Goal: Task Accomplishment & Management: Complete application form

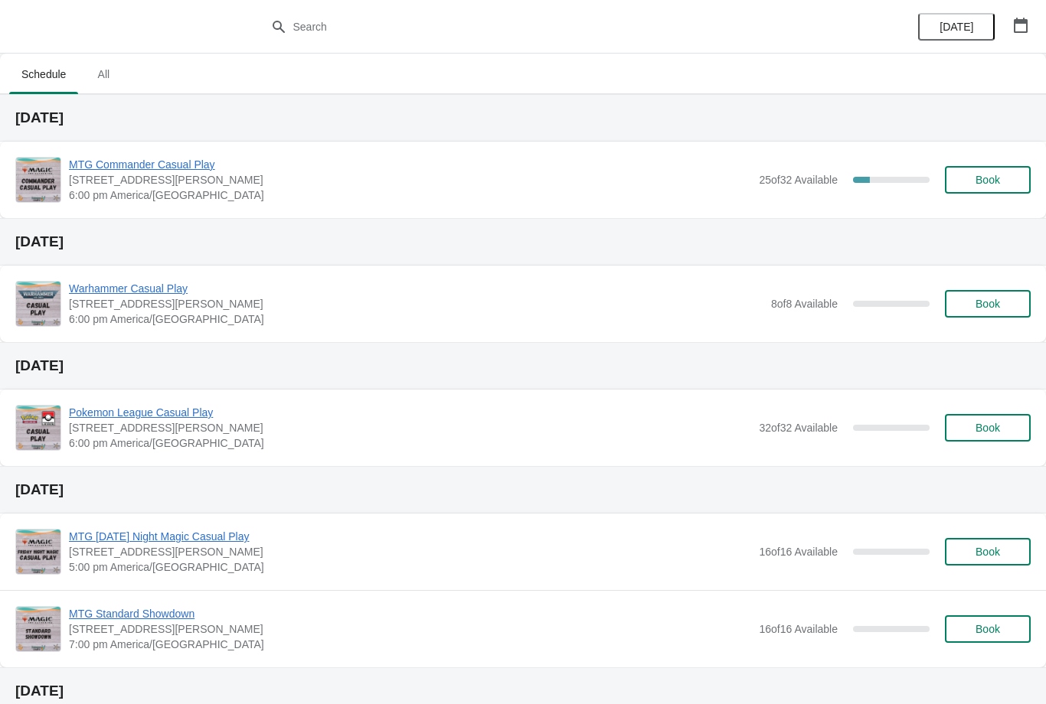
click at [990, 191] on button "Book" at bounding box center [988, 180] width 86 height 28
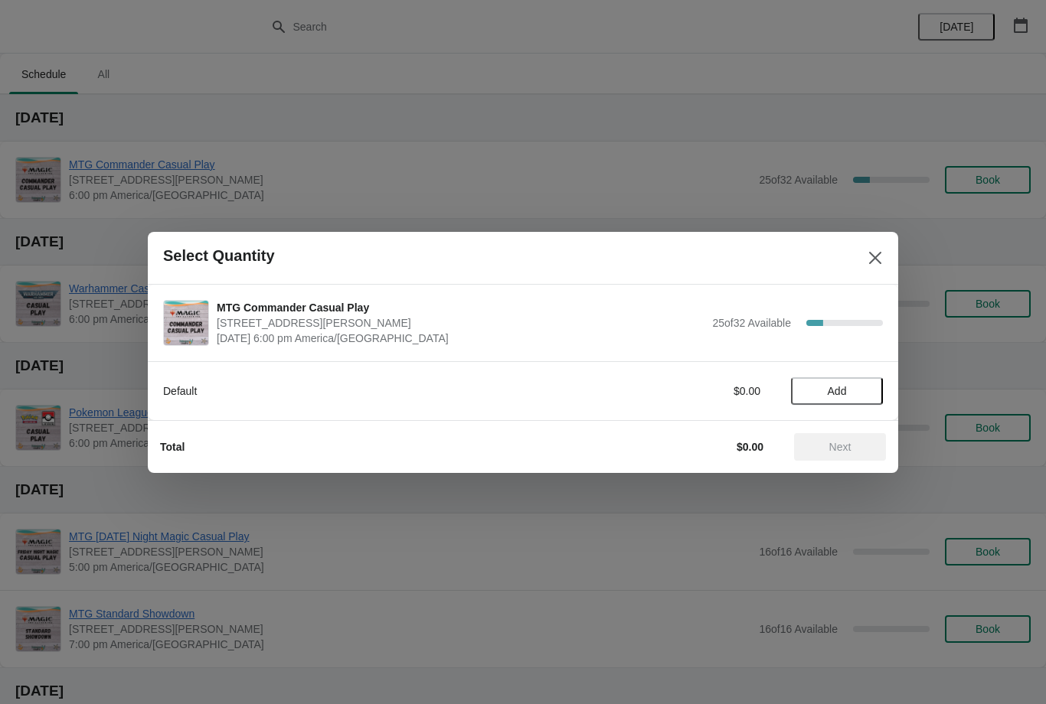
click at [851, 382] on button "Add" at bounding box center [837, 391] width 92 height 28
click at [869, 388] on icon at bounding box center [863, 391] width 16 height 16
click at [821, 458] on button "Next" at bounding box center [840, 447] width 92 height 28
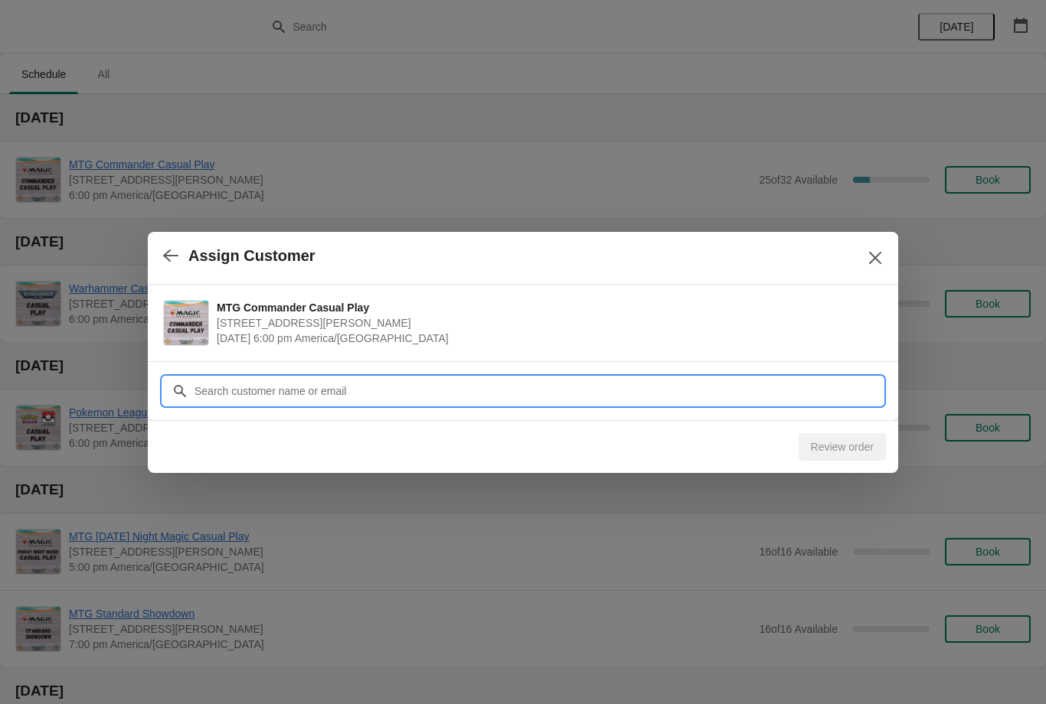
click at [535, 392] on input "Customer" at bounding box center [538, 391] width 689 height 28
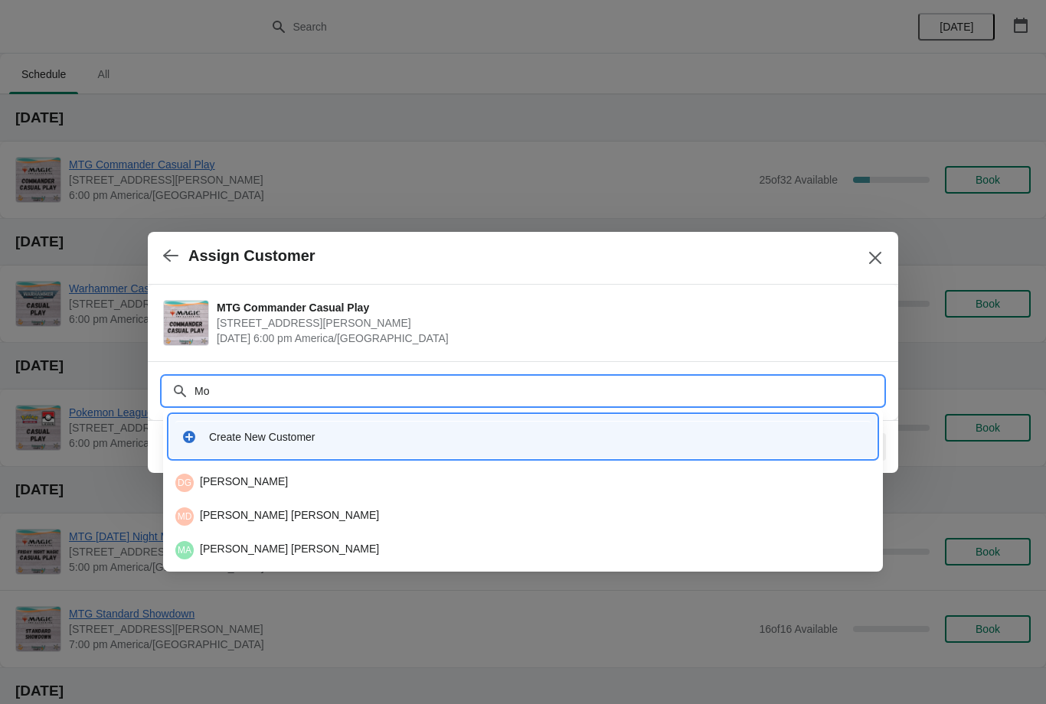
type input "M"
type input "Mod"
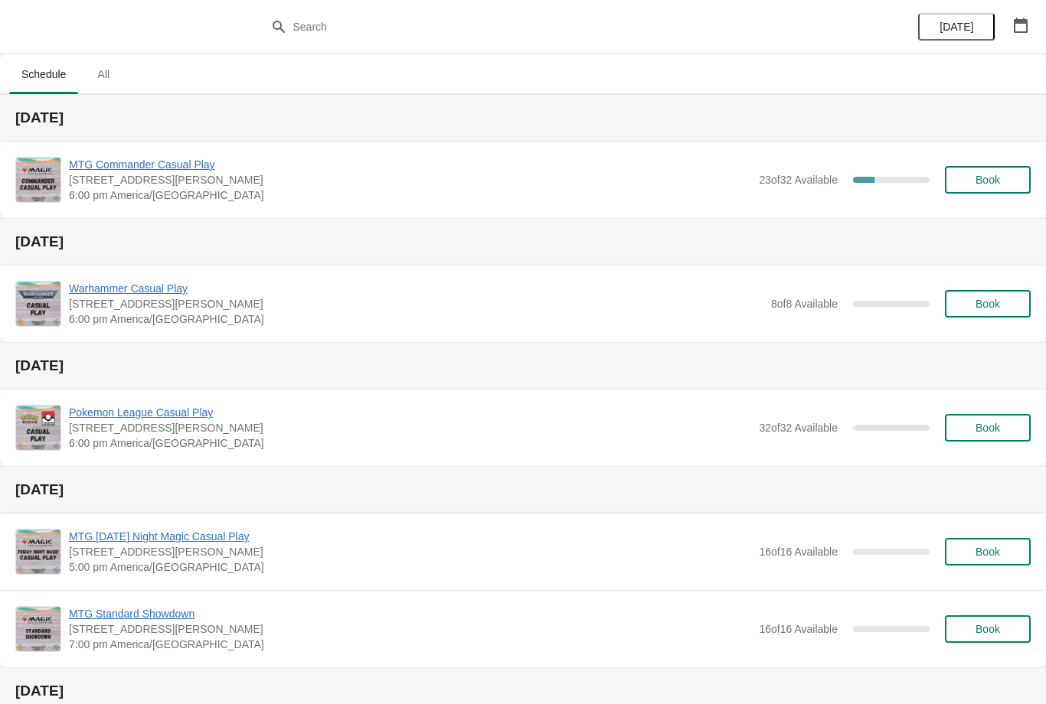
click at [990, 178] on span "Book" at bounding box center [987, 180] width 24 height 12
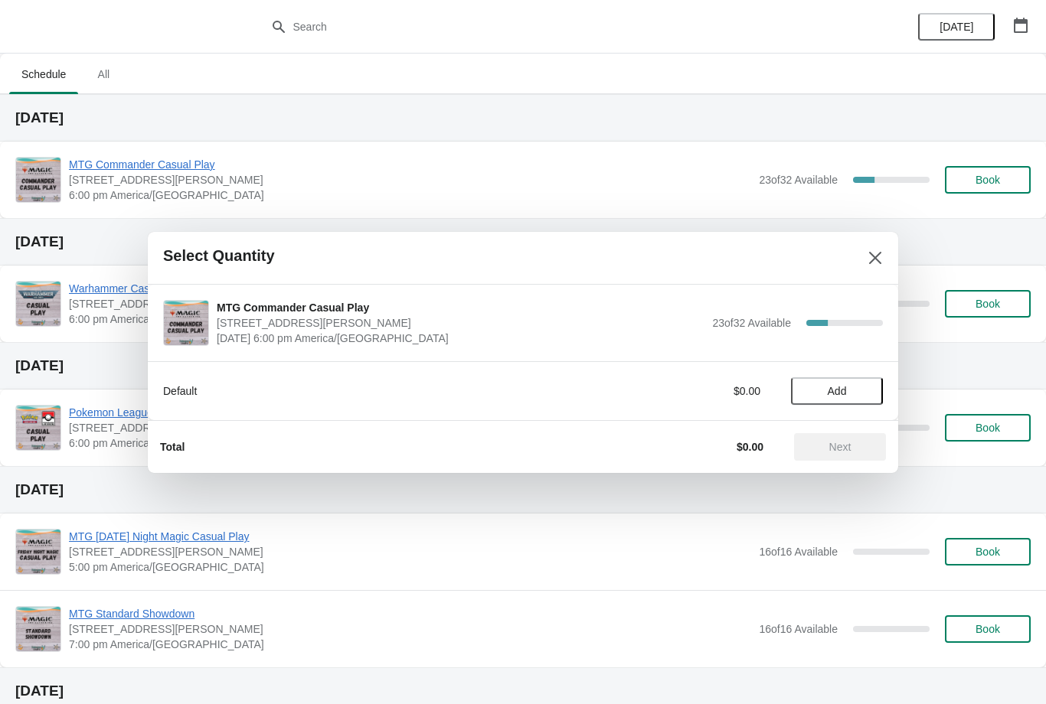
click at [830, 402] on button "Add" at bounding box center [837, 391] width 92 height 28
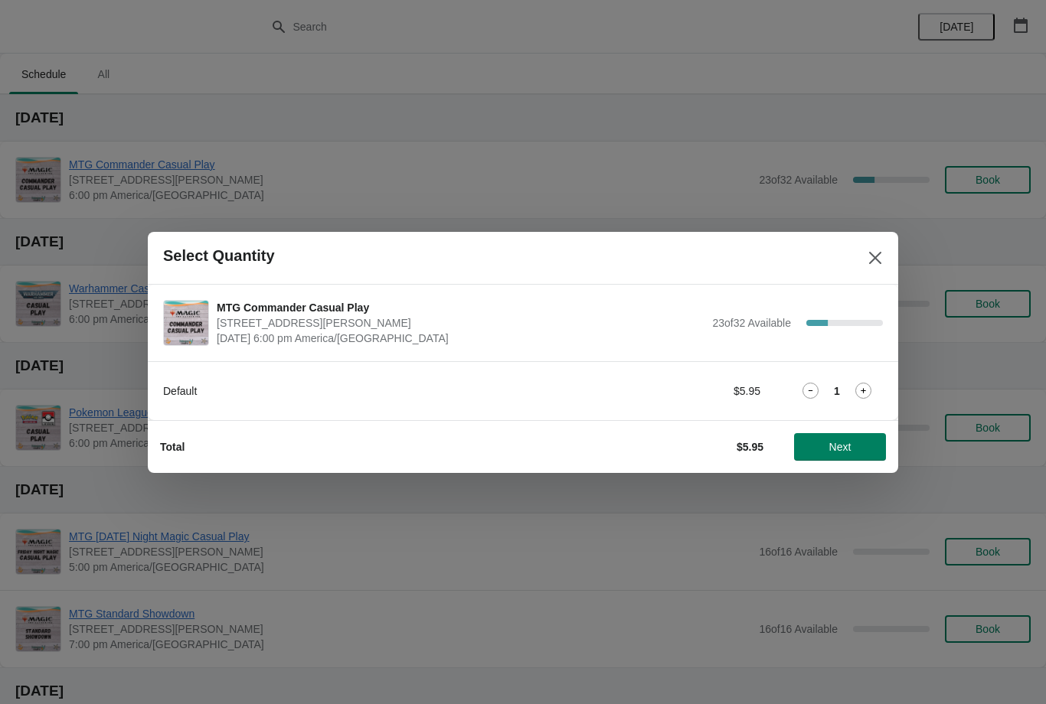
click at [851, 441] on span "Next" at bounding box center [840, 447] width 22 height 12
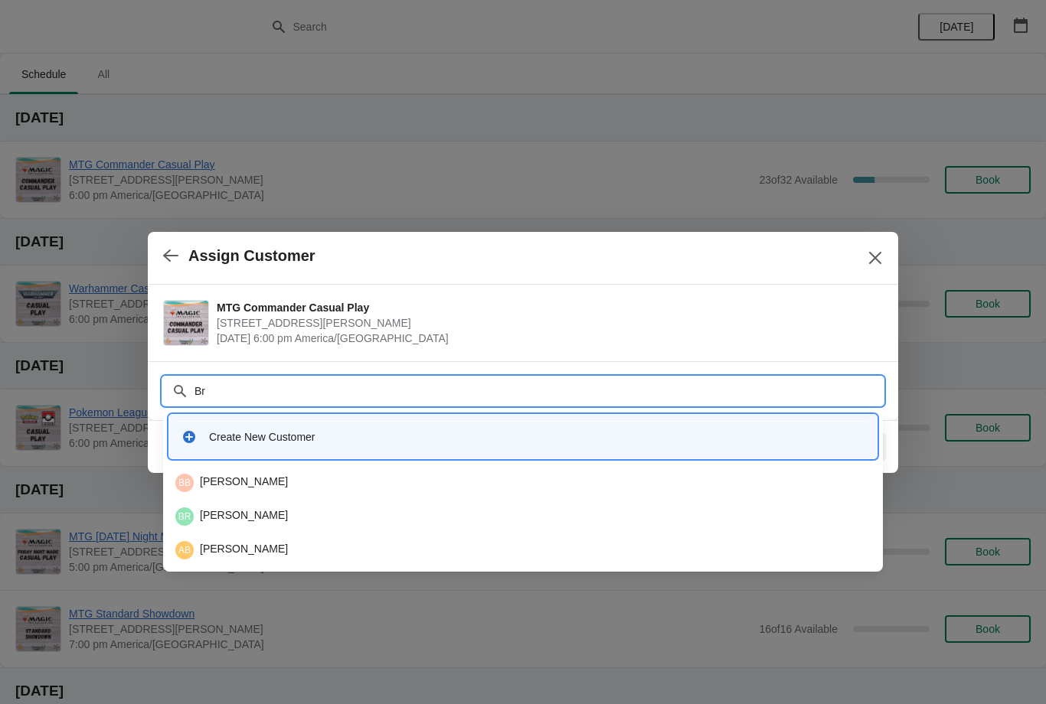
type input "B"
type input "I"
type input "Einho"
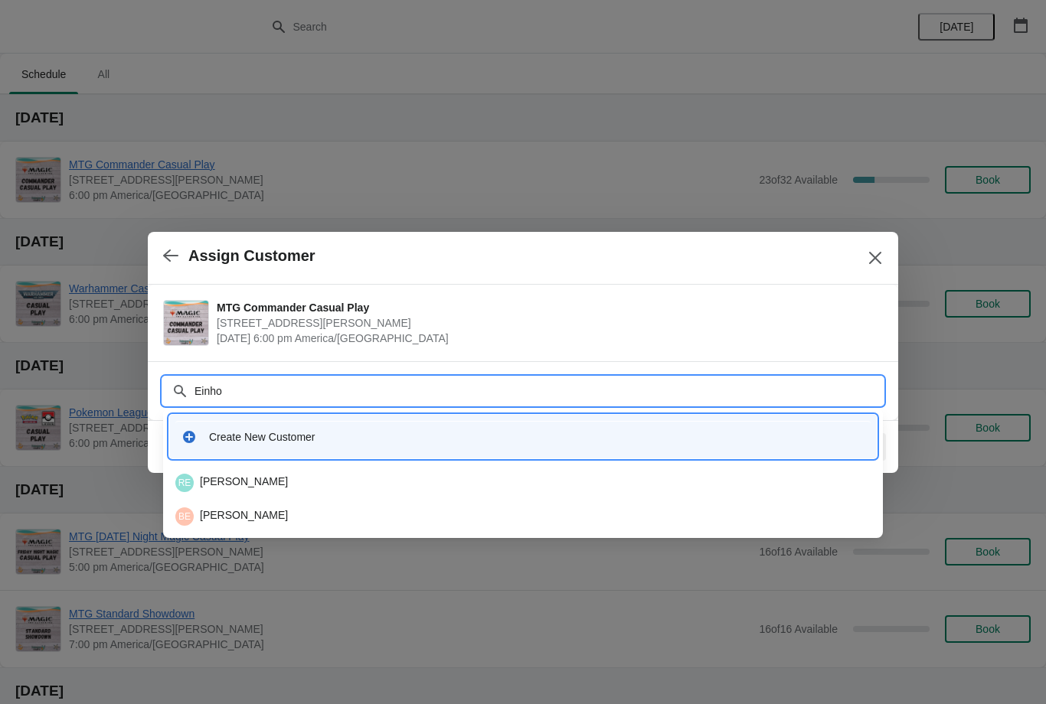
click at [291, 509] on div "BE Brad Einhorn" at bounding box center [522, 517] width 695 height 18
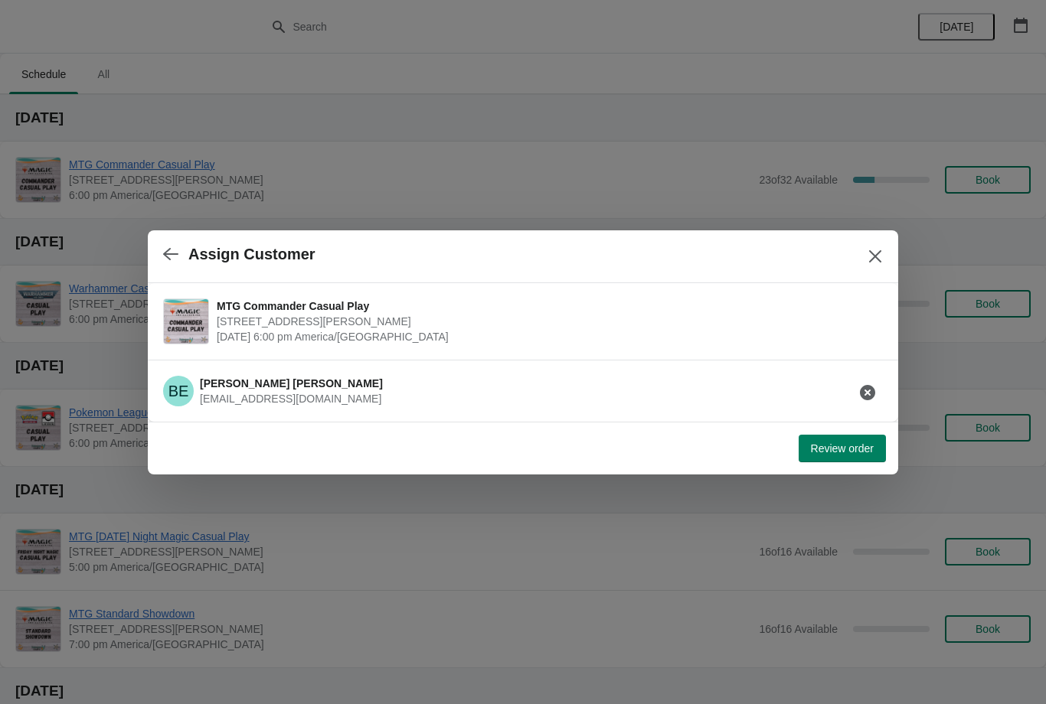
click at [845, 452] on span "Review order" at bounding box center [842, 449] width 63 height 12
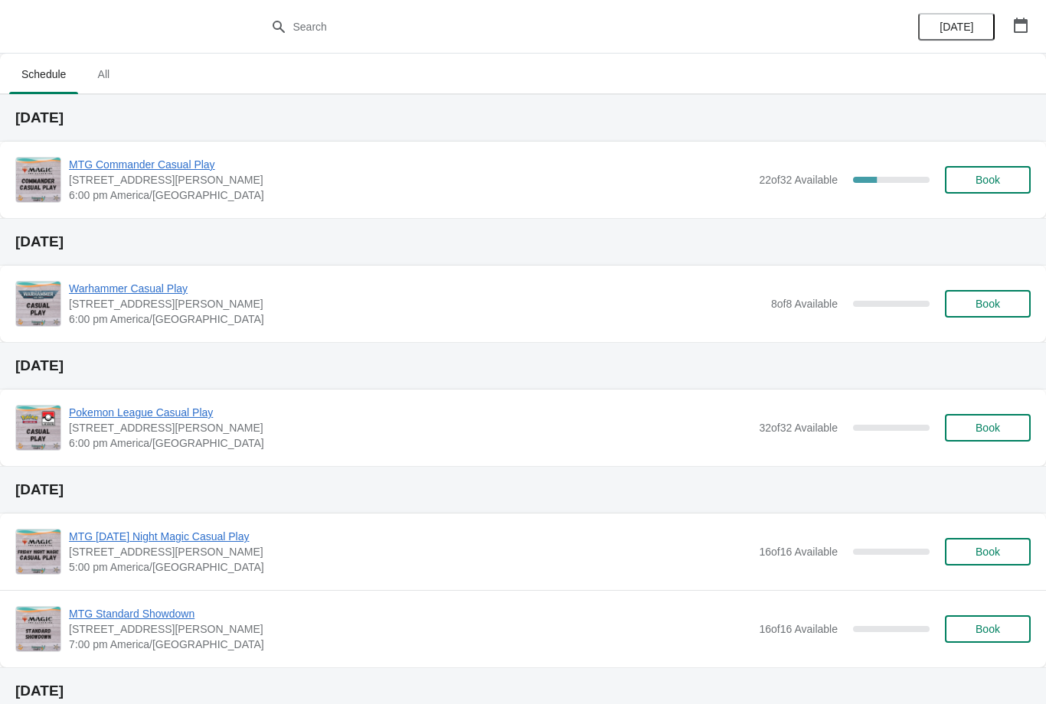
click at [991, 179] on span "Book" at bounding box center [987, 180] width 24 height 12
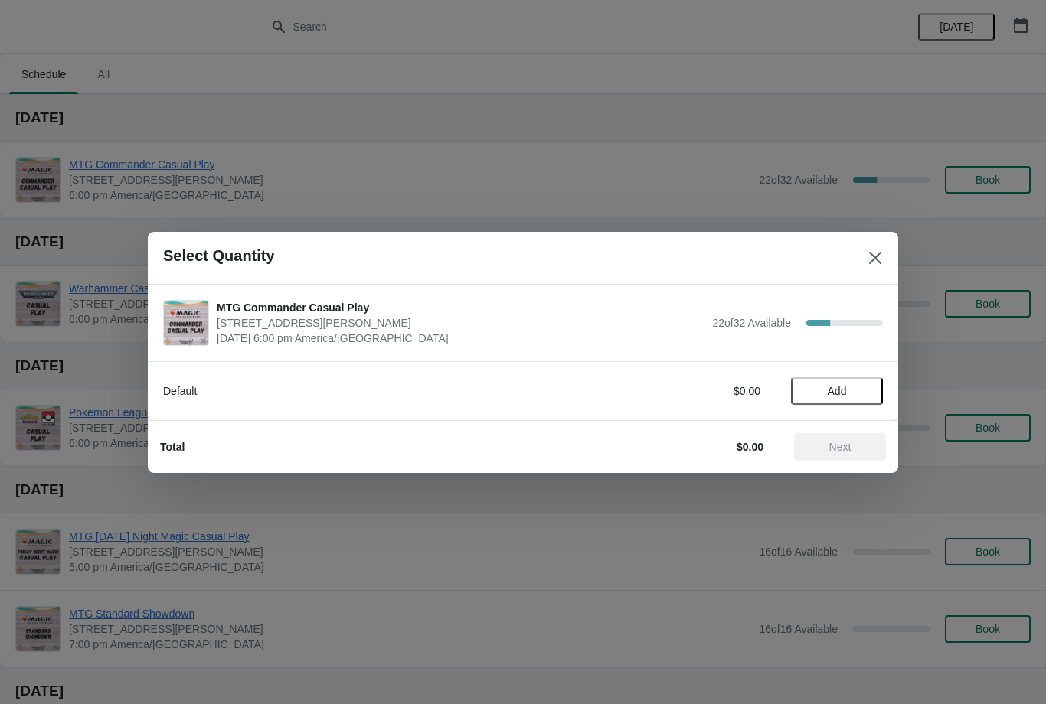
click at [832, 388] on span "Add" at bounding box center [837, 391] width 19 height 12
click at [841, 456] on button "Next" at bounding box center [840, 447] width 92 height 28
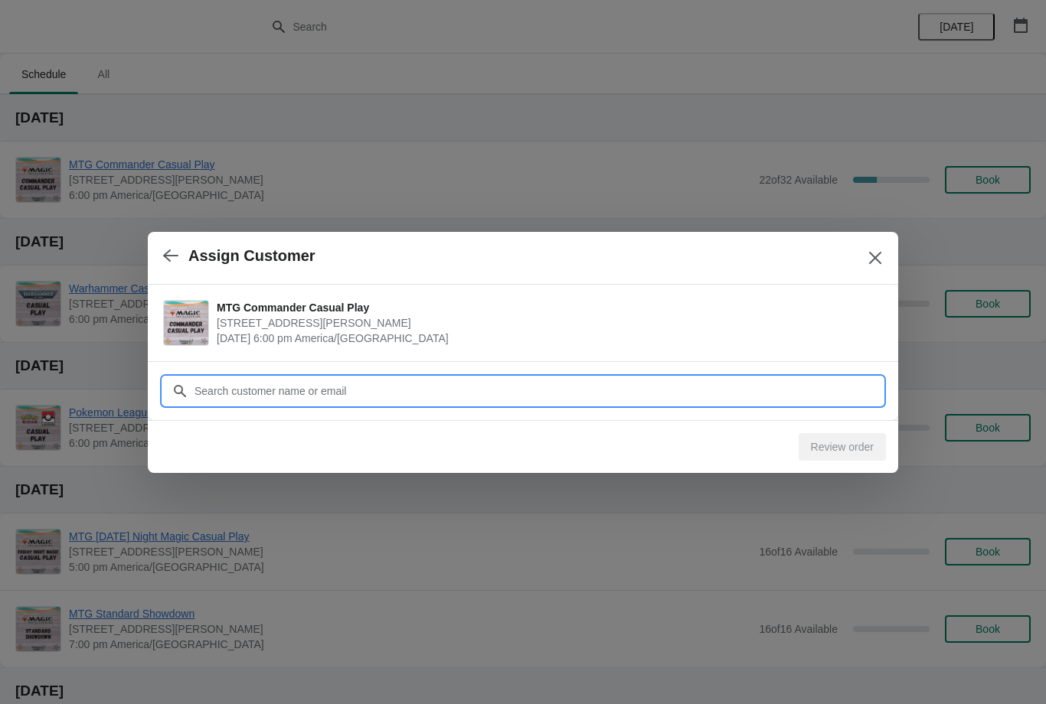
click at [677, 394] on input "Customer" at bounding box center [538, 391] width 689 height 28
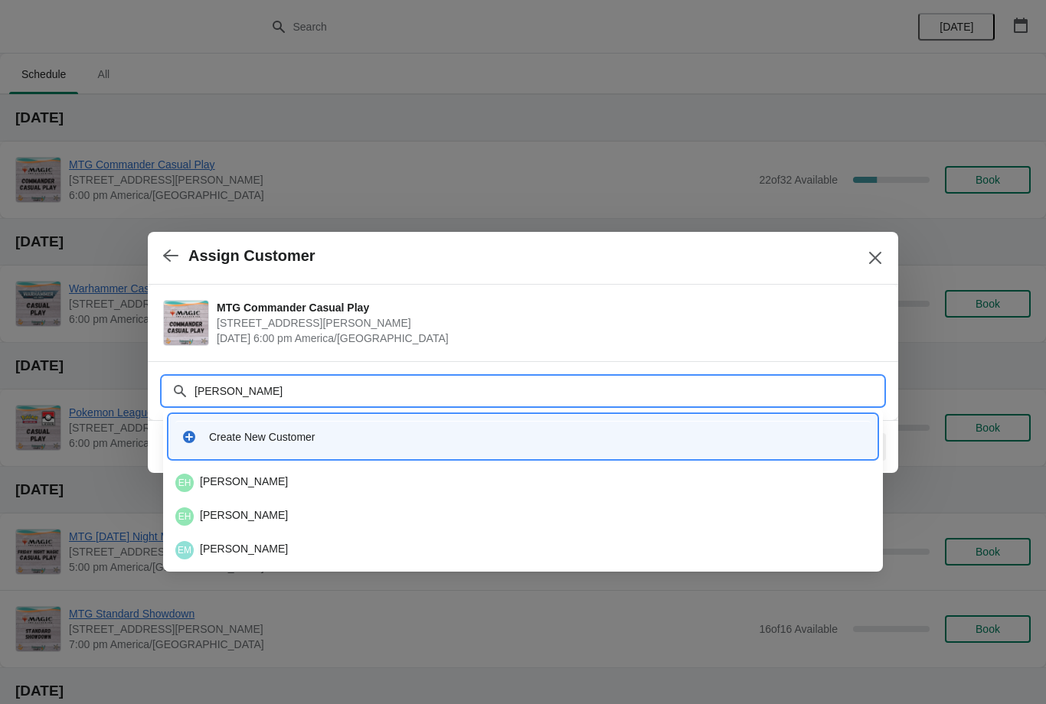
type input "Ethan"
click at [297, 494] on div "EH Ethan Hughes" at bounding box center [522, 483] width 707 height 31
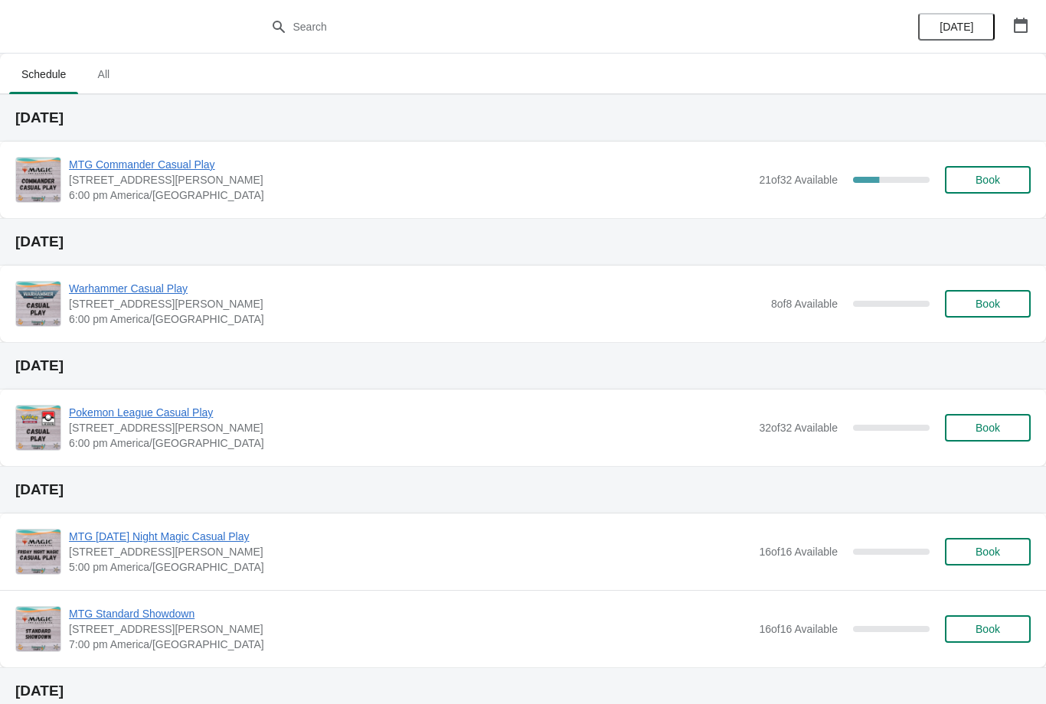
click at [155, 143] on div "MTG Commander Casual Play 2040 Louetta Rd Ste I Spring, TX 77388 6:00 pm Americ…" at bounding box center [523, 180] width 1046 height 77
click at [981, 181] on span "Book" at bounding box center [987, 180] width 24 height 12
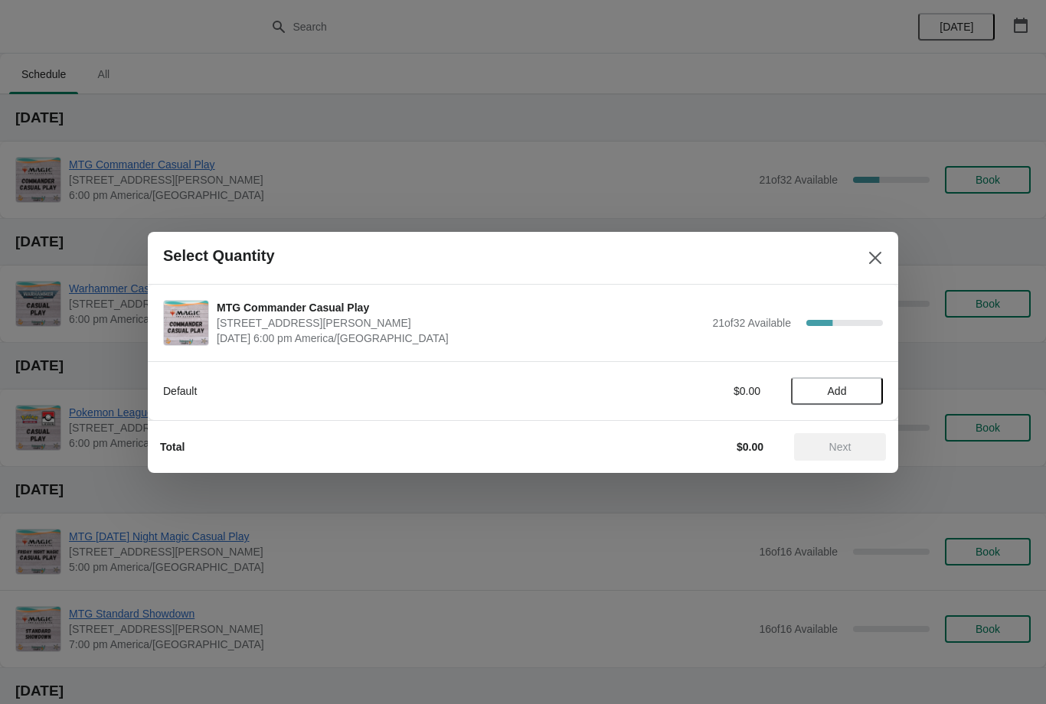
click at [844, 382] on button "Add" at bounding box center [837, 391] width 92 height 28
click at [850, 445] on span "Next" at bounding box center [840, 447] width 22 height 12
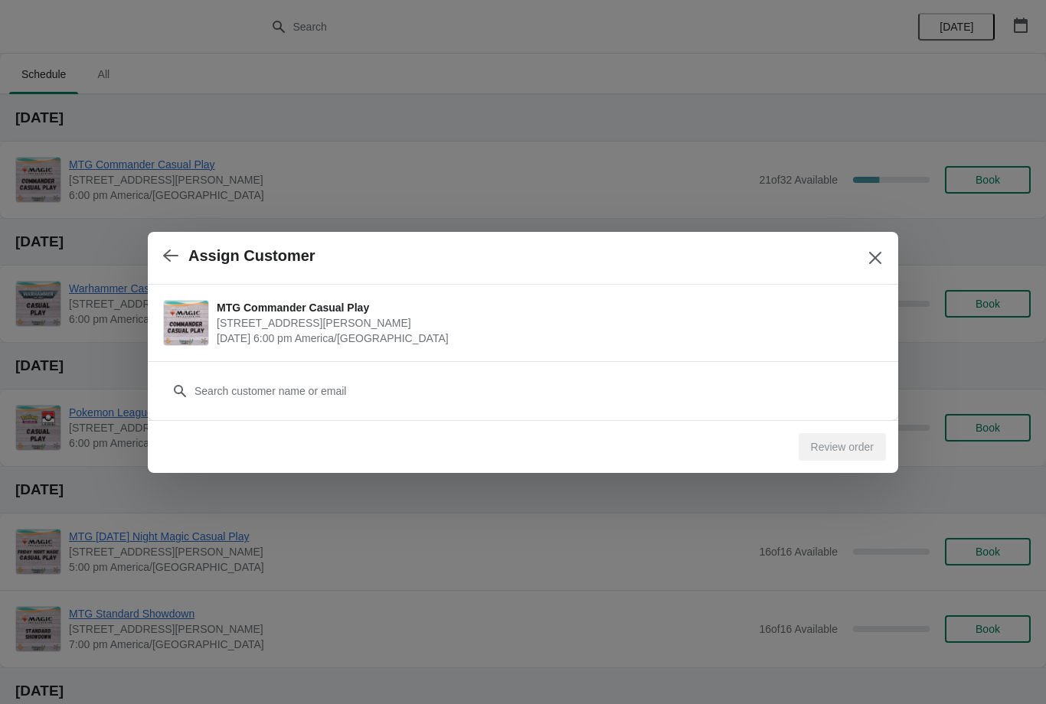
click at [252, 371] on div "Customer" at bounding box center [523, 383] width 720 height 43
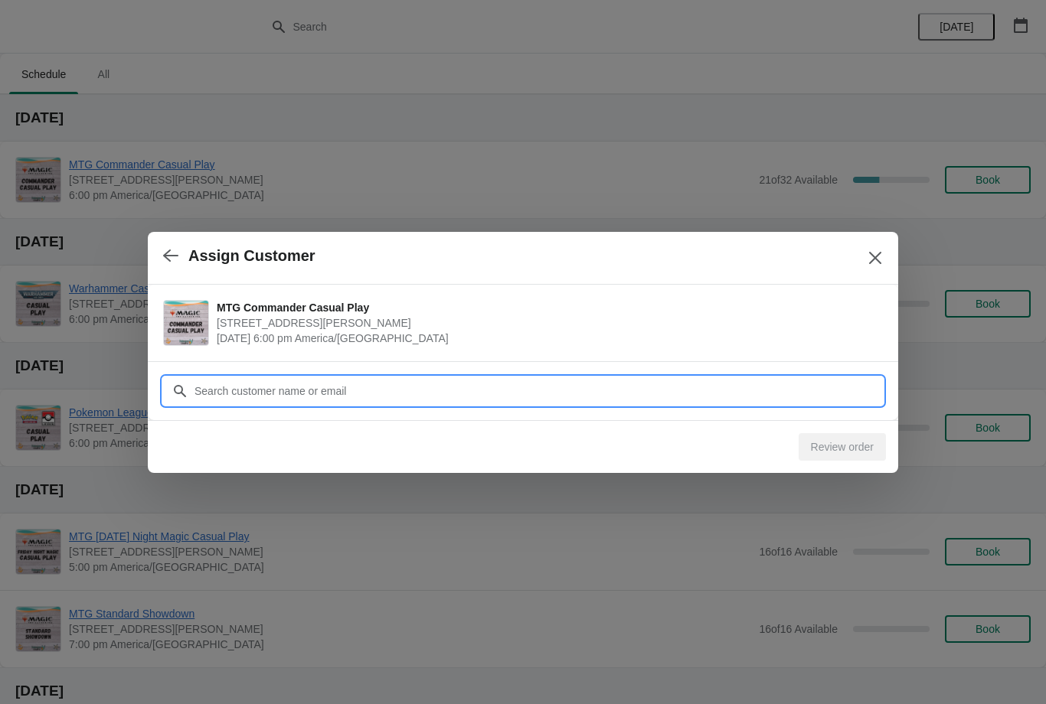
click at [260, 384] on input "Customer" at bounding box center [538, 391] width 689 height 28
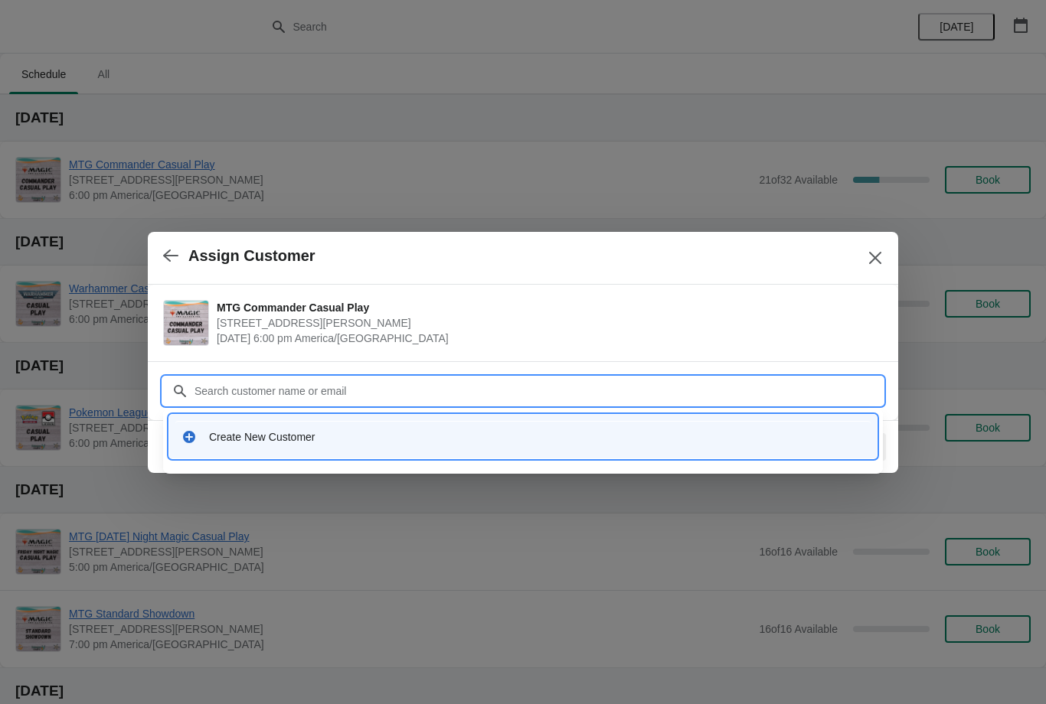
click at [573, 436] on div "Create New Customer" at bounding box center [536, 436] width 655 height 15
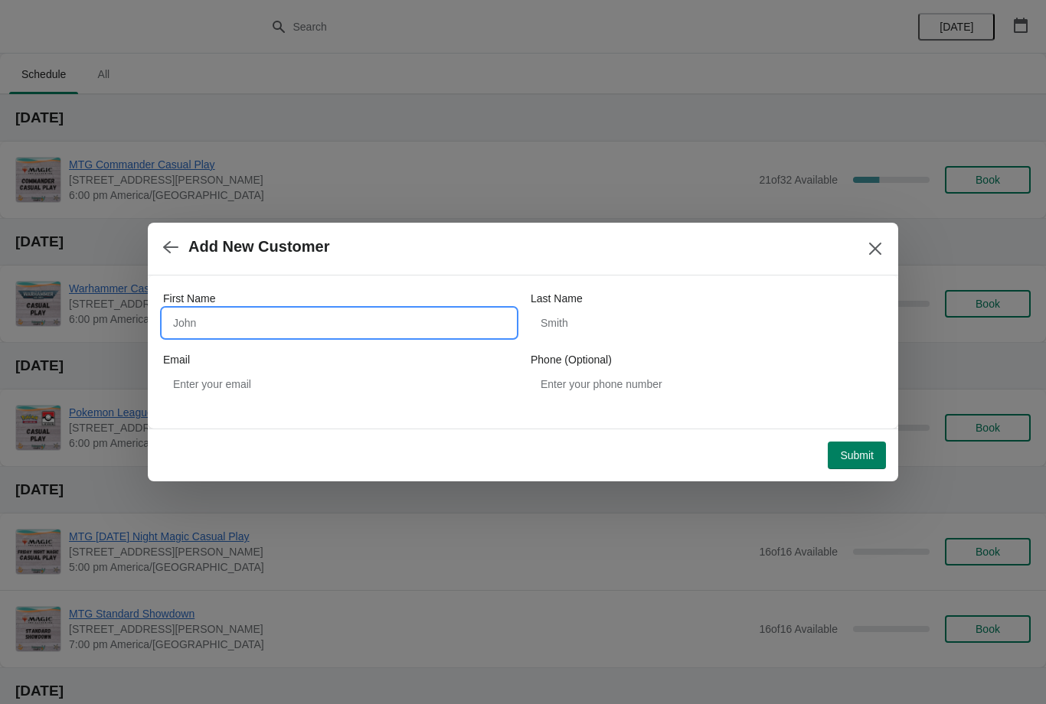
click at [228, 311] on input "First Name" at bounding box center [339, 323] width 352 height 28
type input "Keelan"
click at [622, 312] on input "Last Name" at bounding box center [707, 323] width 352 height 28
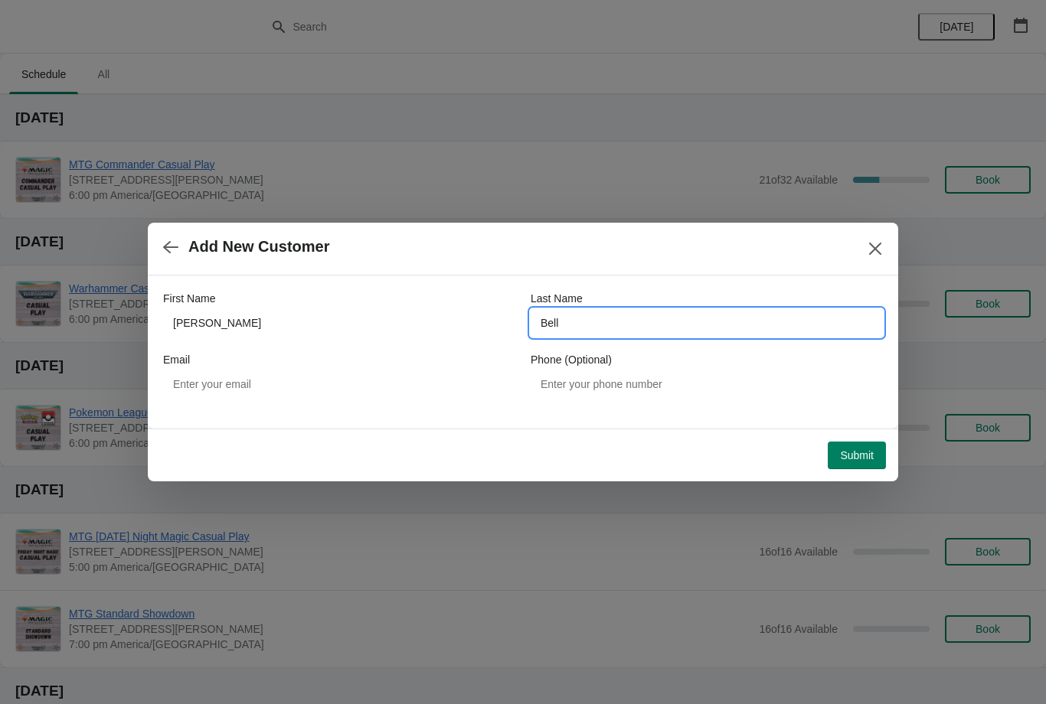
type input "Bell"
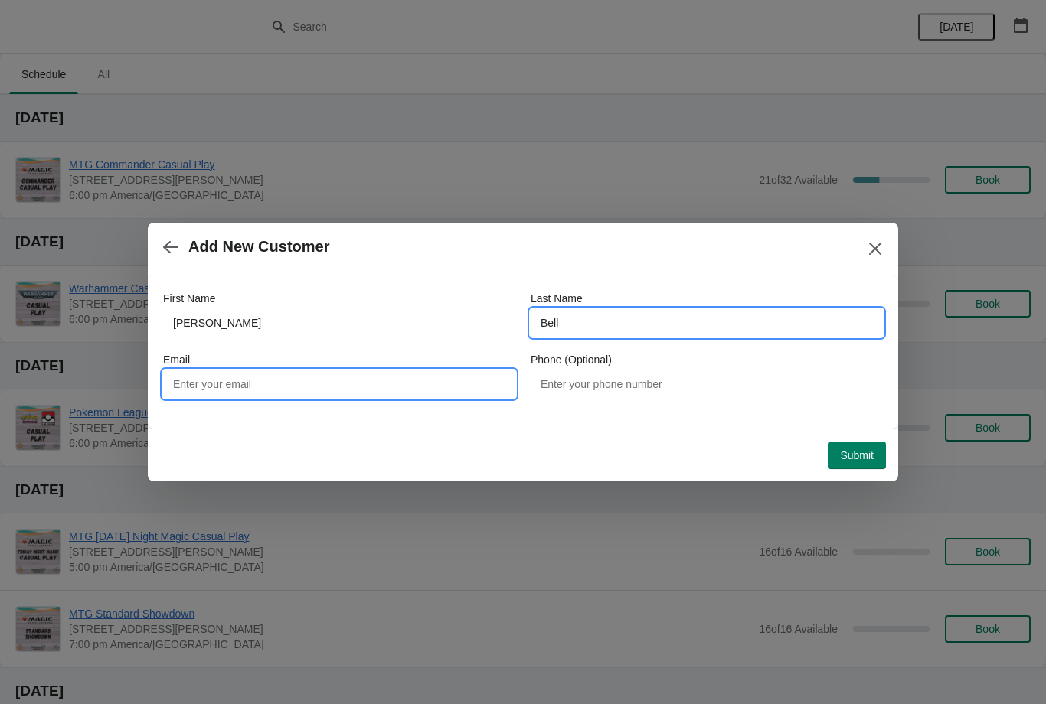
click at [376, 377] on input "Email" at bounding box center [339, 385] width 352 height 28
type input "Keelanbell7@Outlook.com"
click at [859, 450] on span "Submit" at bounding box center [857, 455] width 34 height 12
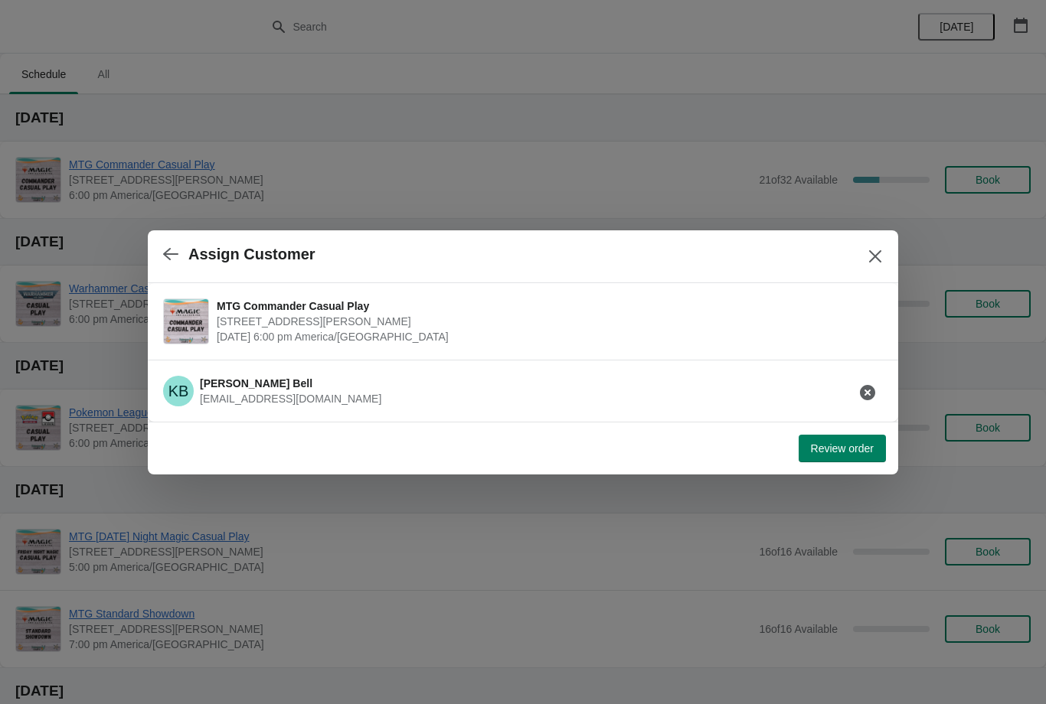
click at [823, 445] on span "Review order" at bounding box center [842, 449] width 63 height 12
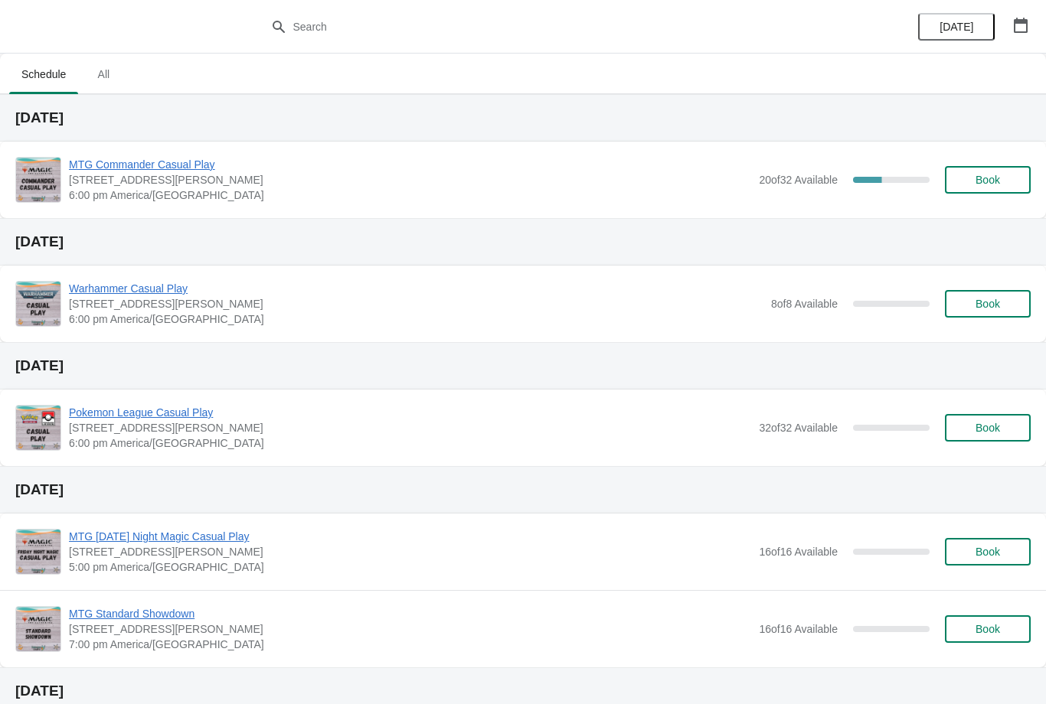
click at [986, 181] on span "Book" at bounding box center [987, 180] width 24 height 12
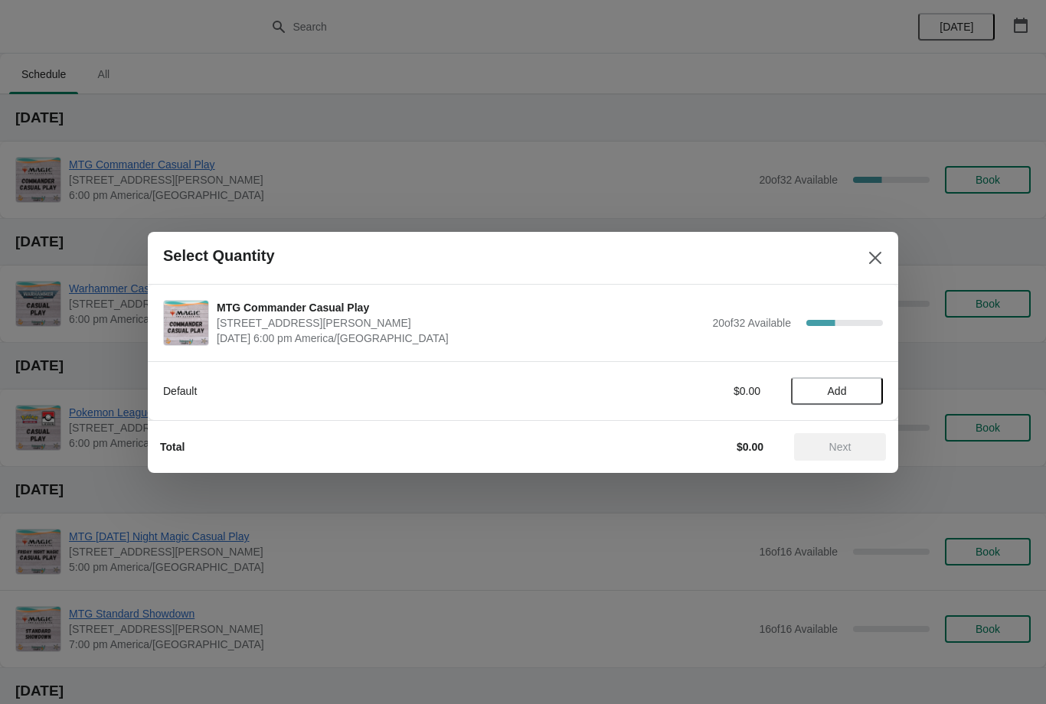
click at [831, 388] on span "Add" at bounding box center [837, 391] width 19 height 12
click at [847, 445] on span "Next" at bounding box center [840, 447] width 22 height 12
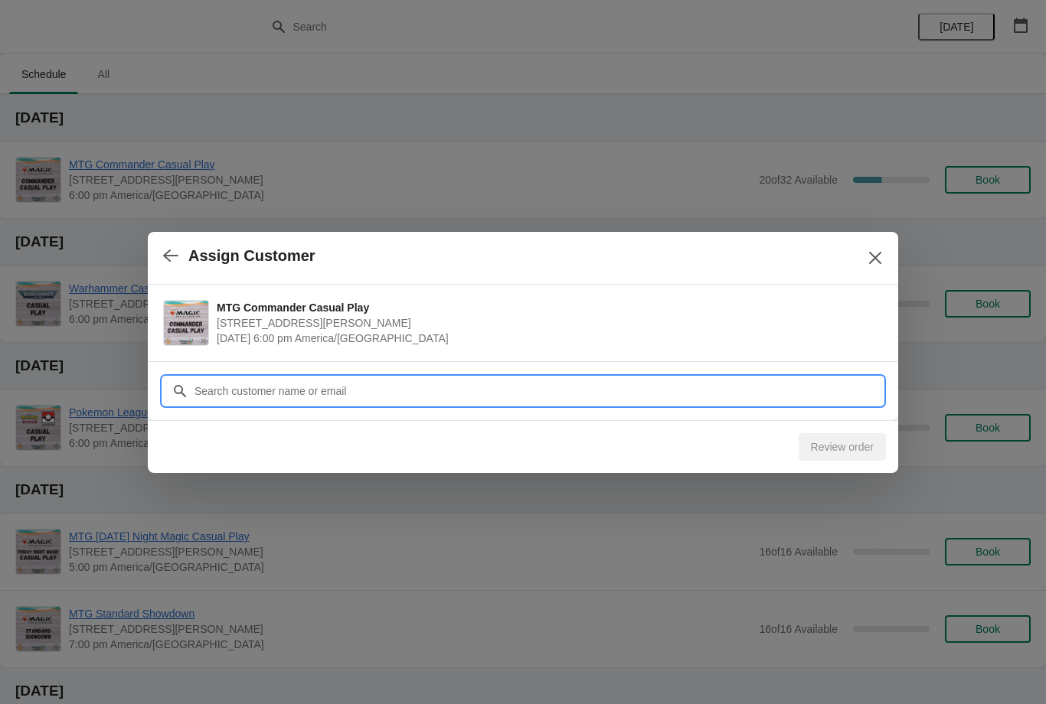
click at [684, 390] on input "Customer" at bounding box center [538, 391] width 689 height 28
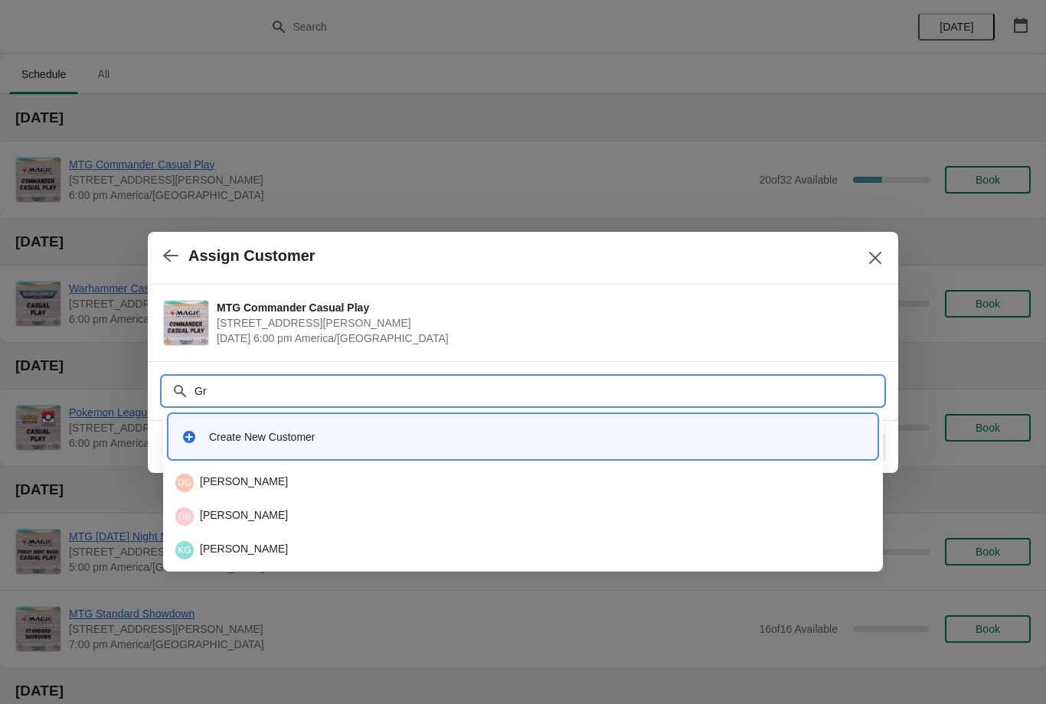
type input "G"
type input "Bla"
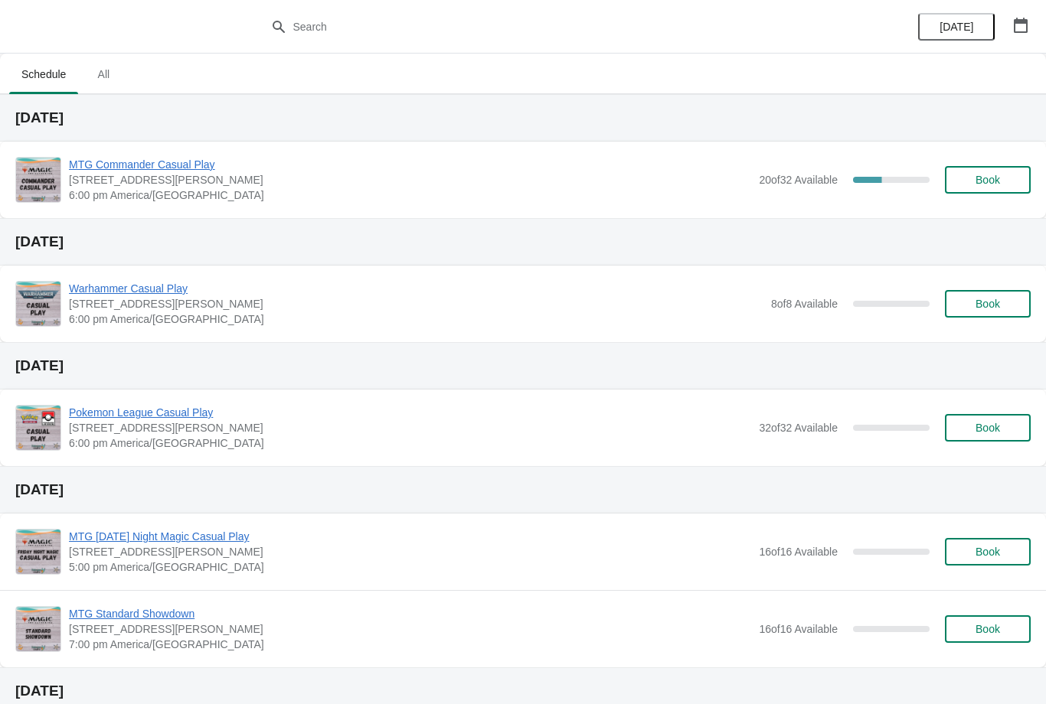
click at [983, 183] on span "Book" at bounding box center [987, 180] width 24 height 12
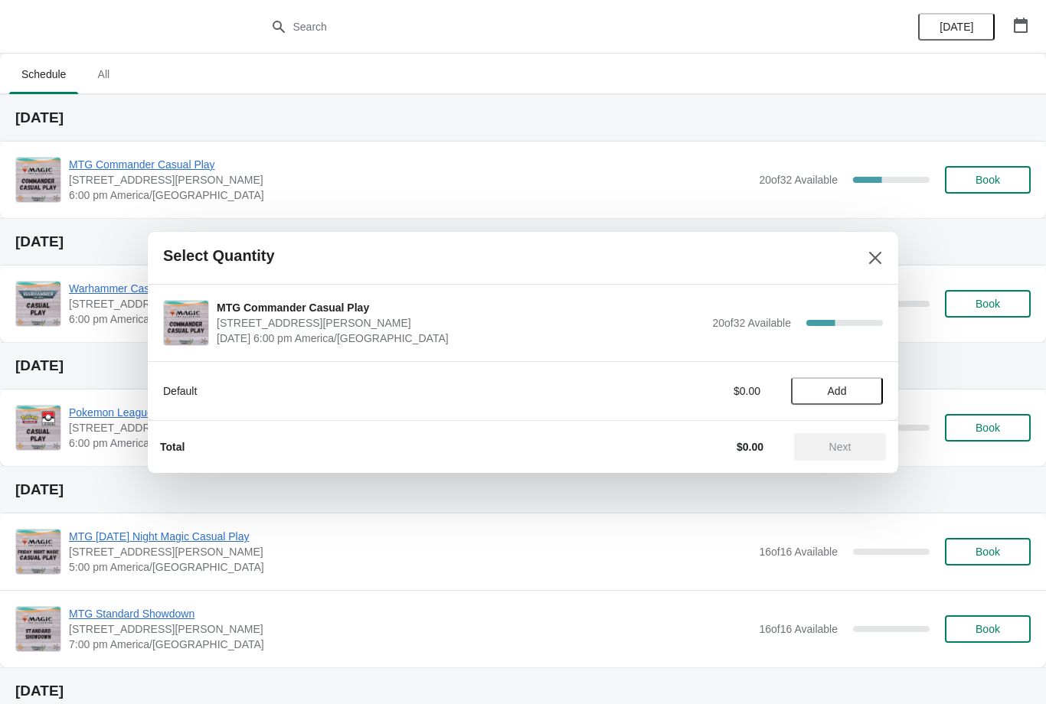
click at [839, 395] on span "Add" at bounding box center [837, 391] width 19 height 12
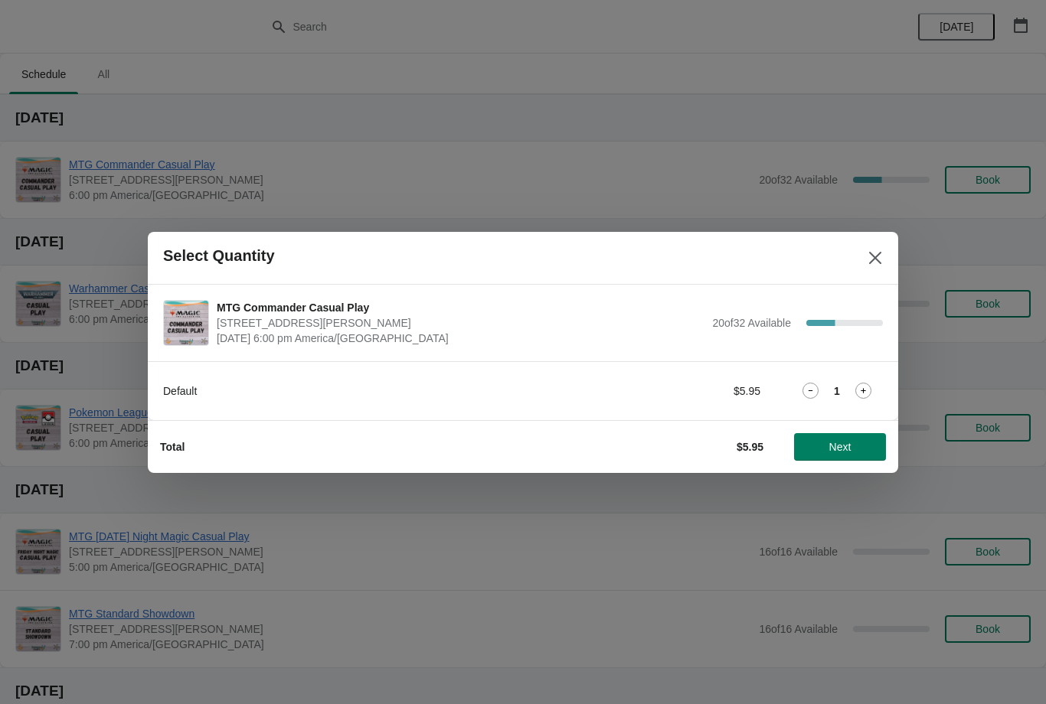
click at [861, 446] on span "Next" at bounding box center [839, 447] width 67 height 12
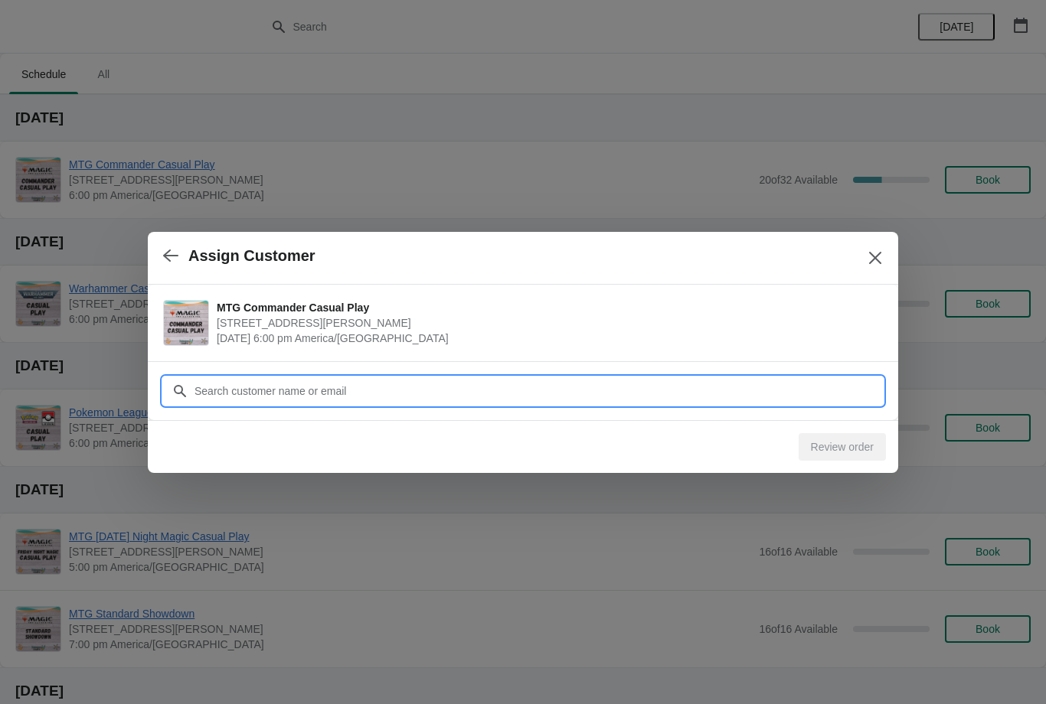
click at [678, 387] on input "Customer" at bounding box center [538, 391] width 689 height 28
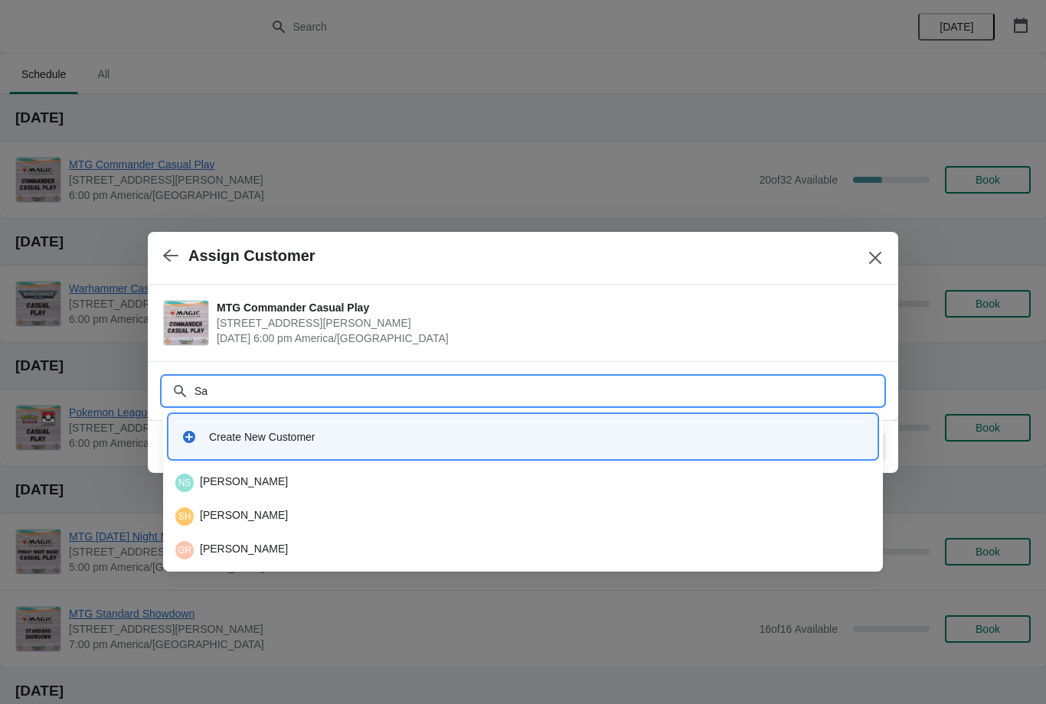
type input "S"
type input "Richardso"
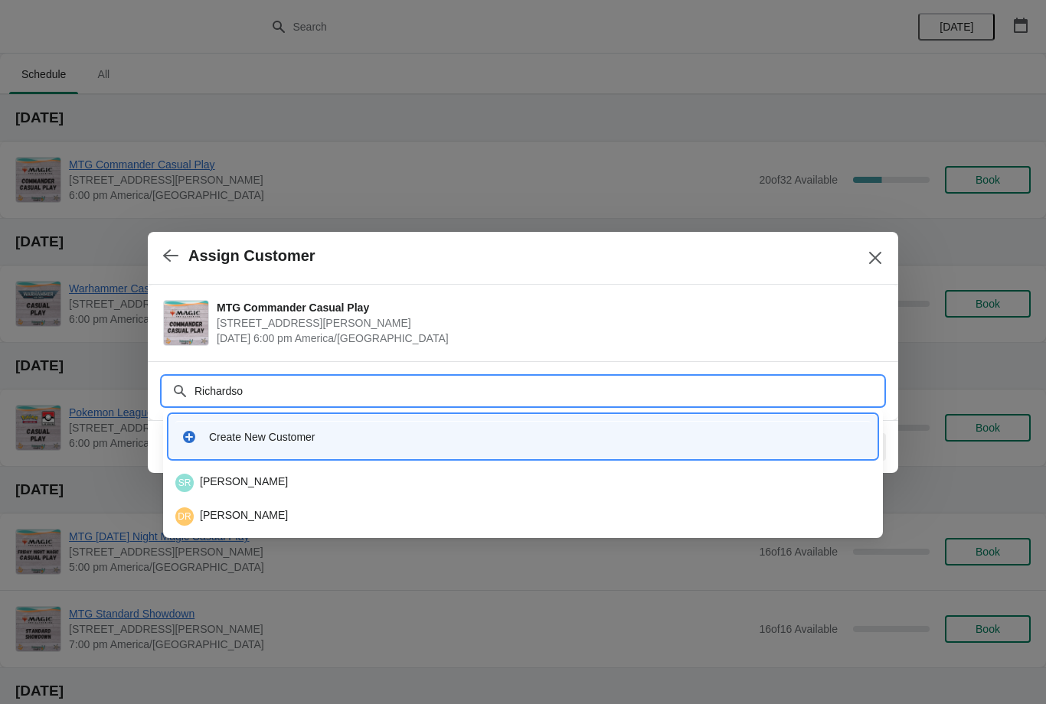
click at [320, 488] on div "SR Salvator Richardson" at bounding box center [522, 483] width 695 height 18
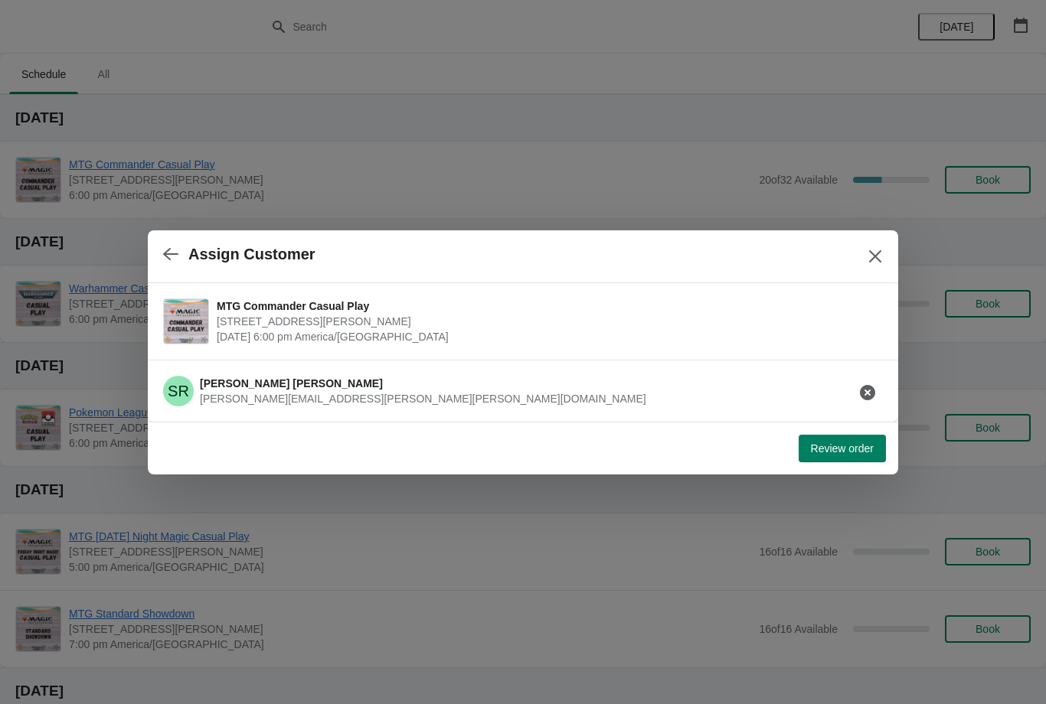
click at [836, 451] on span "Review order" at bounding box center [842, 449] width 63 height 12
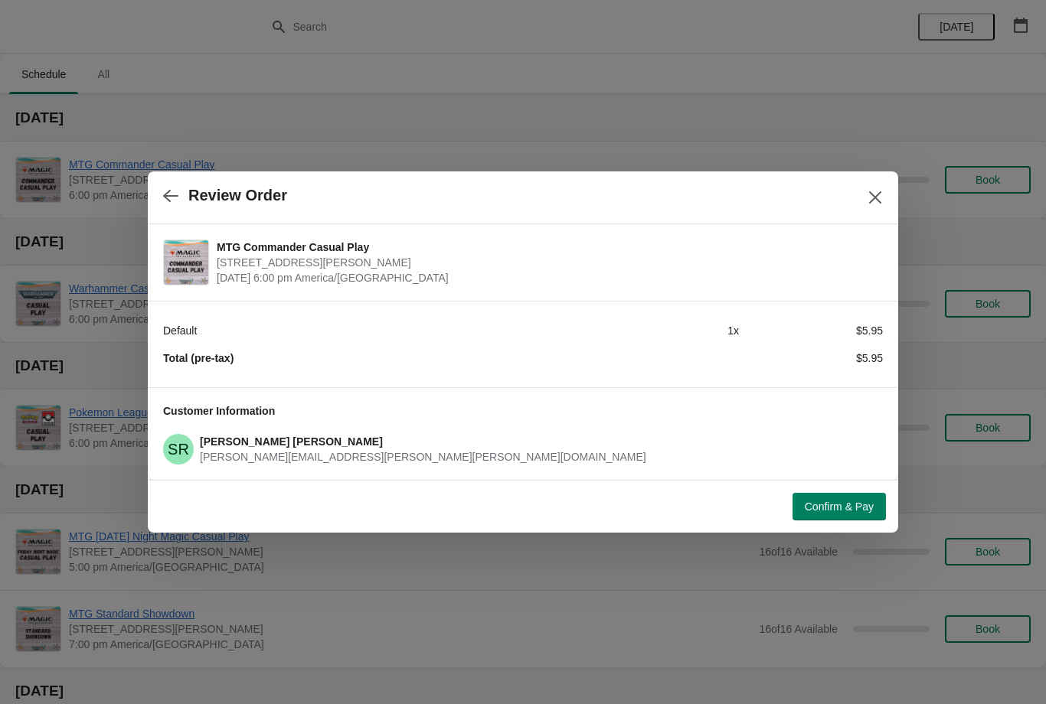
click at [839, 511] on span "Confirm & Pay" at bounding box center [839, 507] width 69 height 12
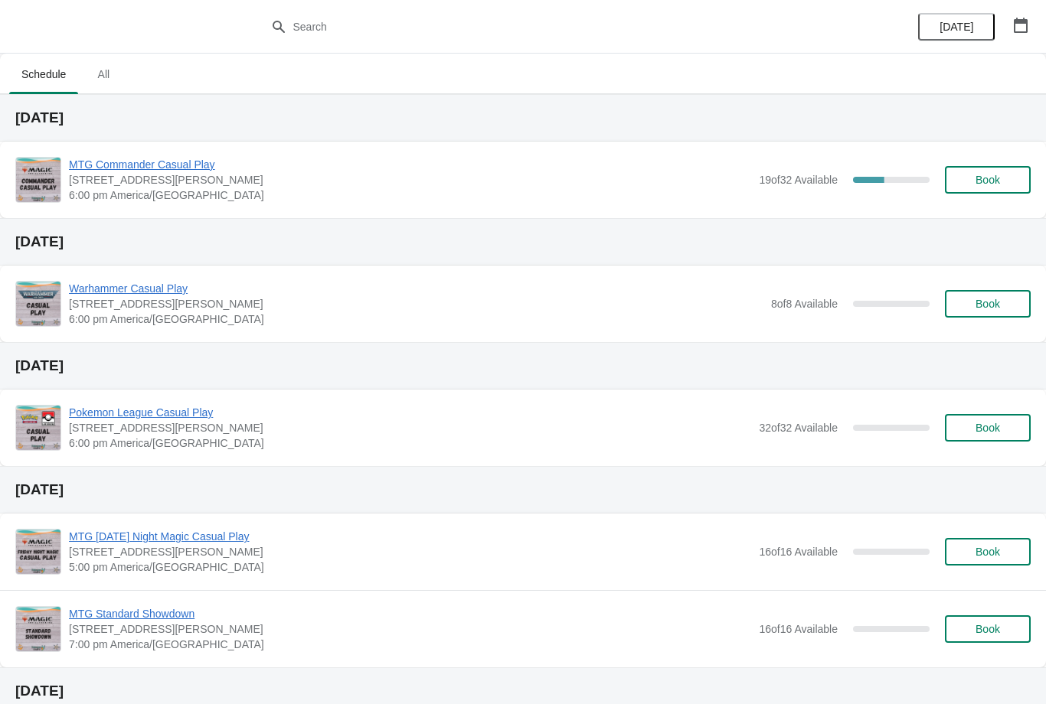
click at [970, 182] on span "Book" at bounding box center [988, 180] width 58 height 12
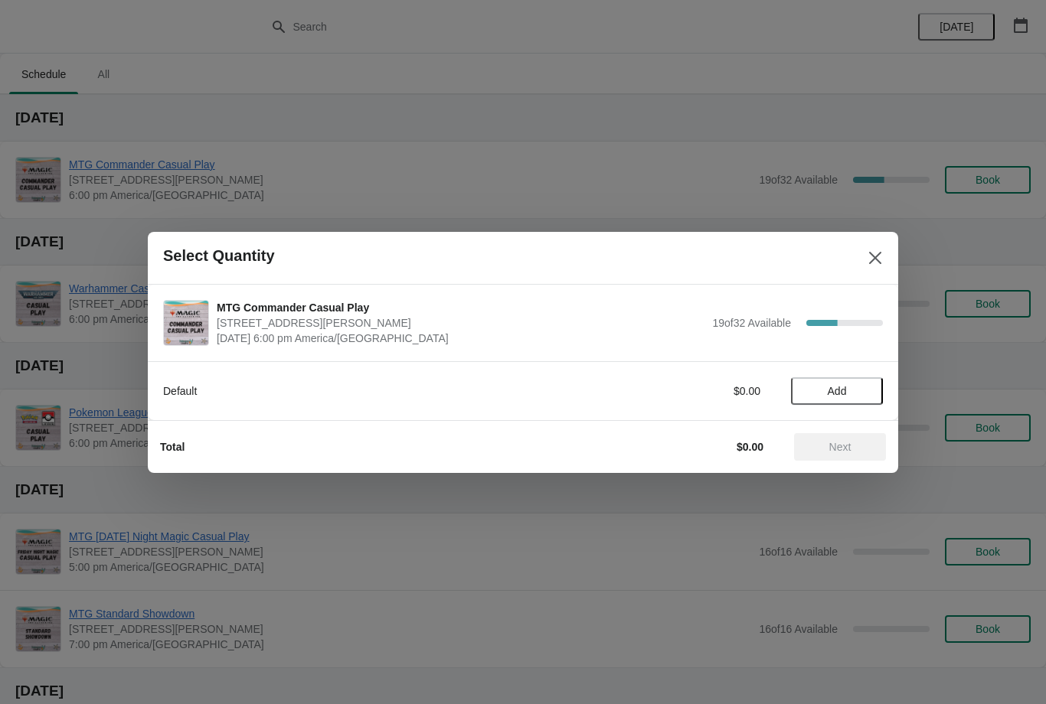
click at [834, 401] on button "Add" at bounding box center [837, 391] width 92 height 28
click at [838, 450] on span "Next" at bounding box center [840, 447] width 22 height 12
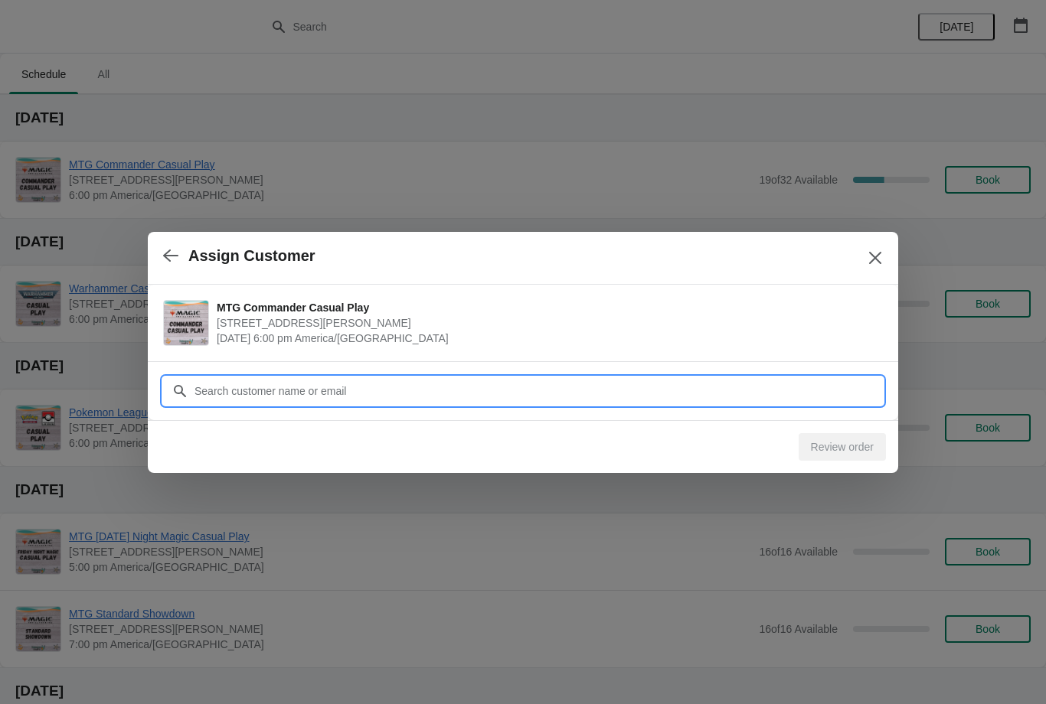
click at [462, 385] on input "Customer" at bounding box center [538, 391] width 689 height 28
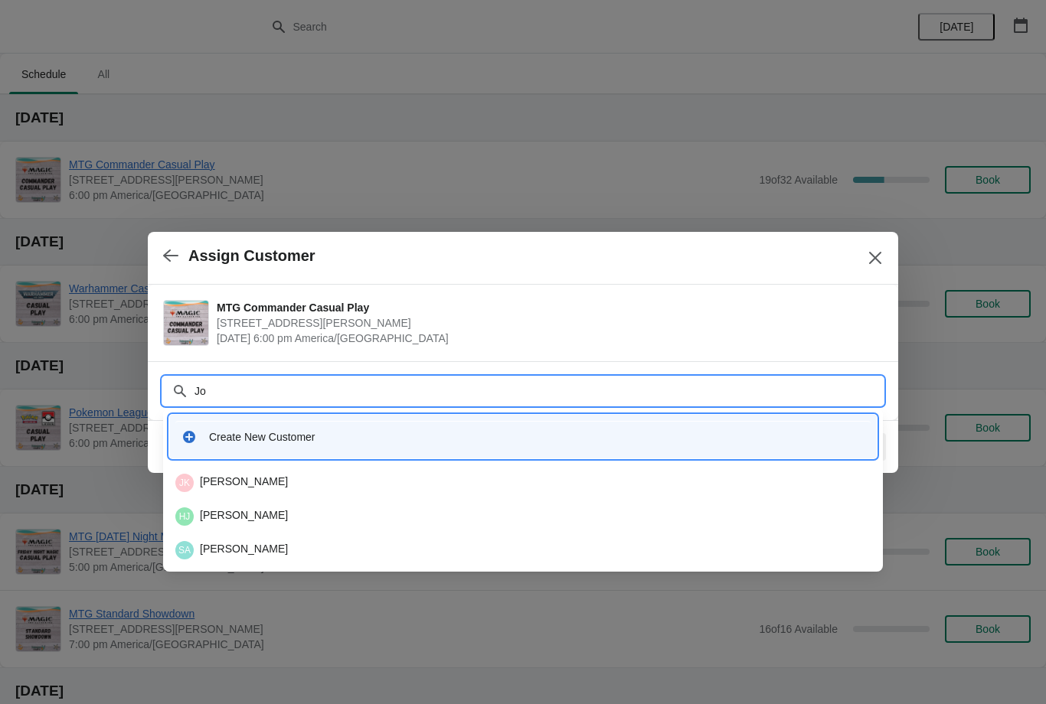
type input "[PERSON_NAME]"
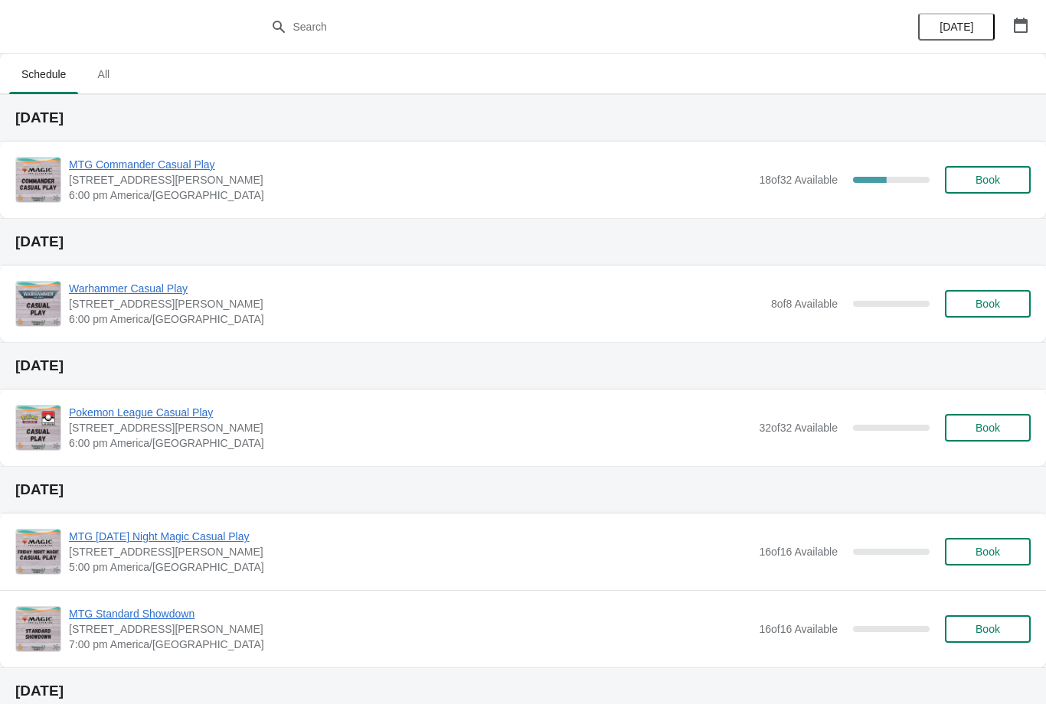
click at [987, 174] on span "Book" at bounding box center [987, 180] width 24 height 12
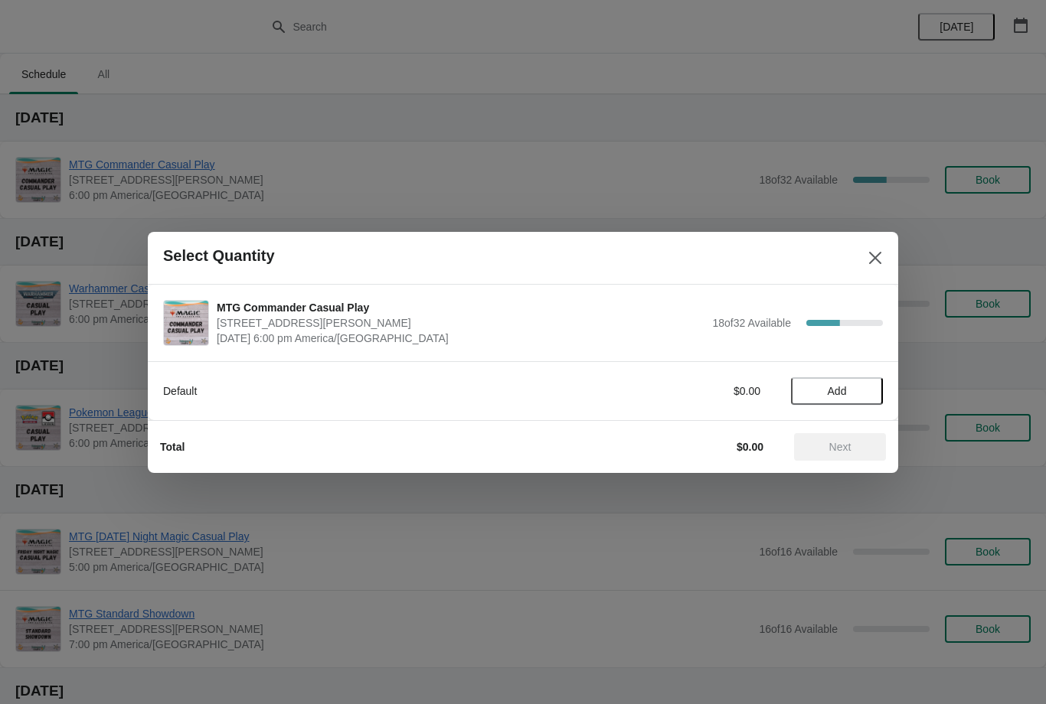
click at [854, 386] on span "Add" at bounding box center [837, 391] width 64 height 12
click at [838, 444] on span "Next" at bounding box center [840, 447] width 22 height 12
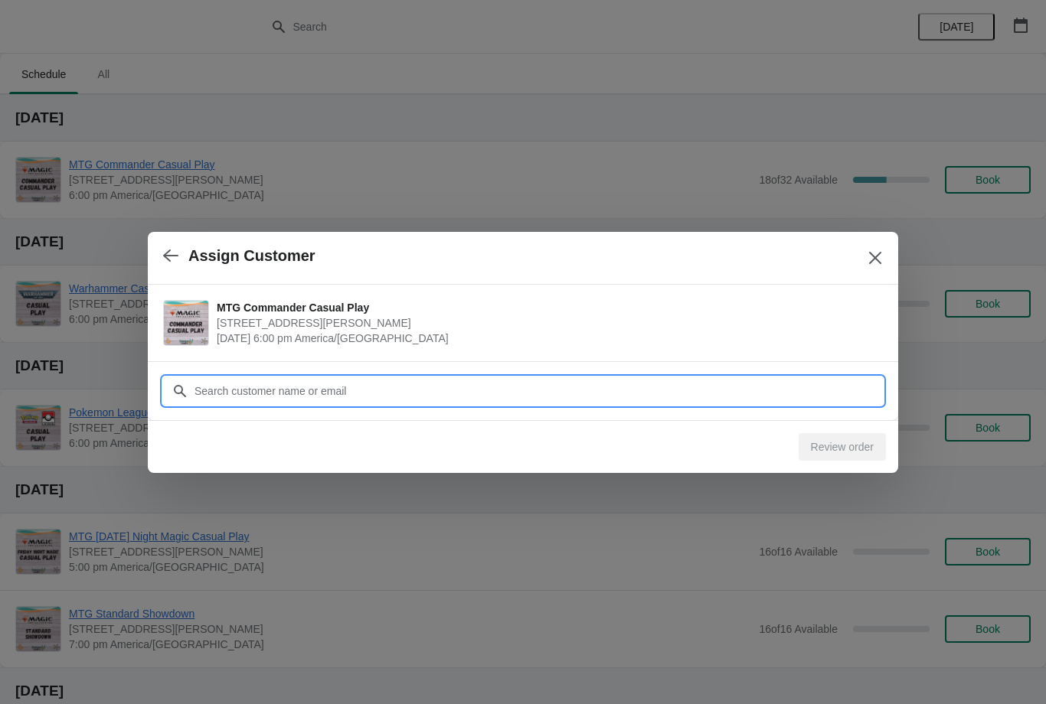
click at [671, 386] on input "Customer" at bounding box center [538, 391] width 689 height 28
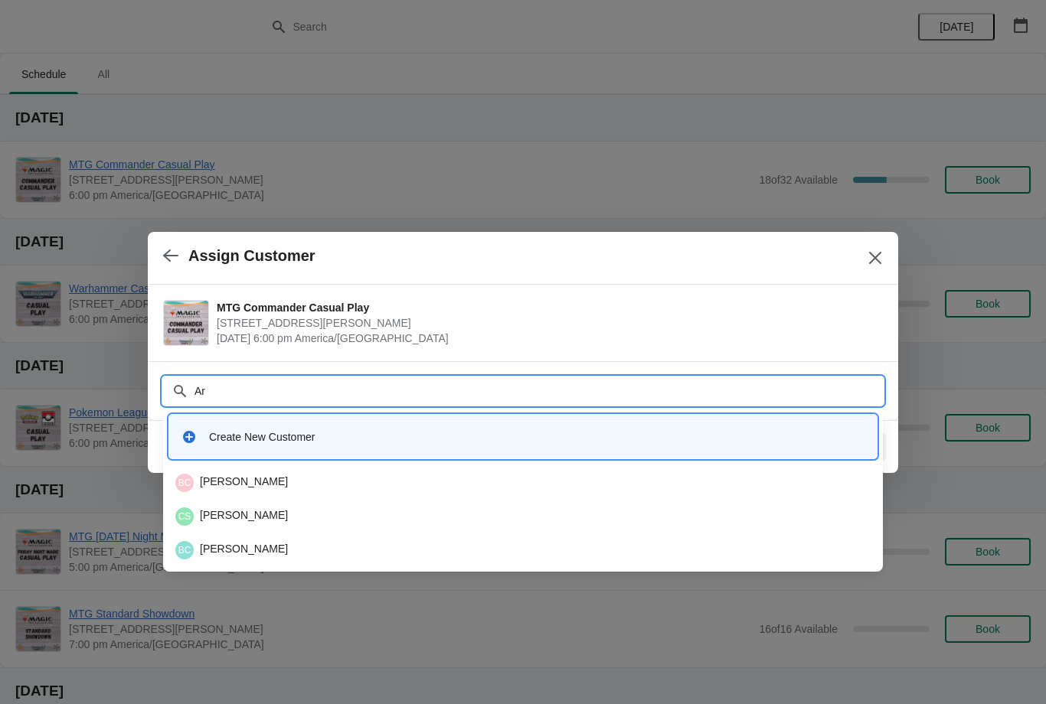
type input "A"
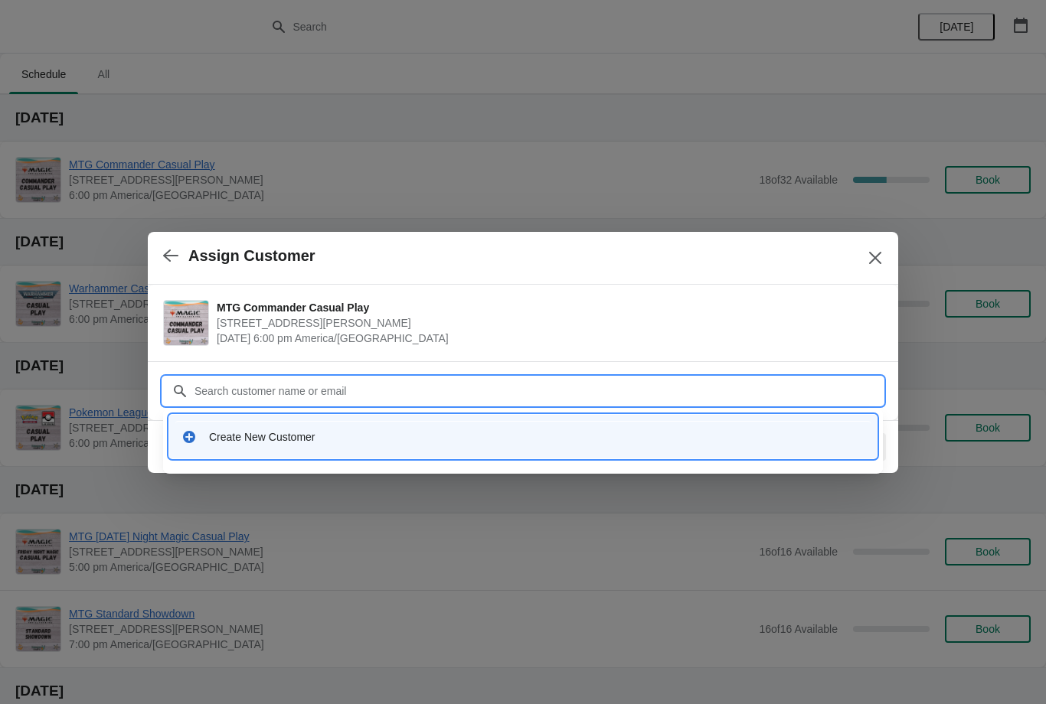
type input "V"
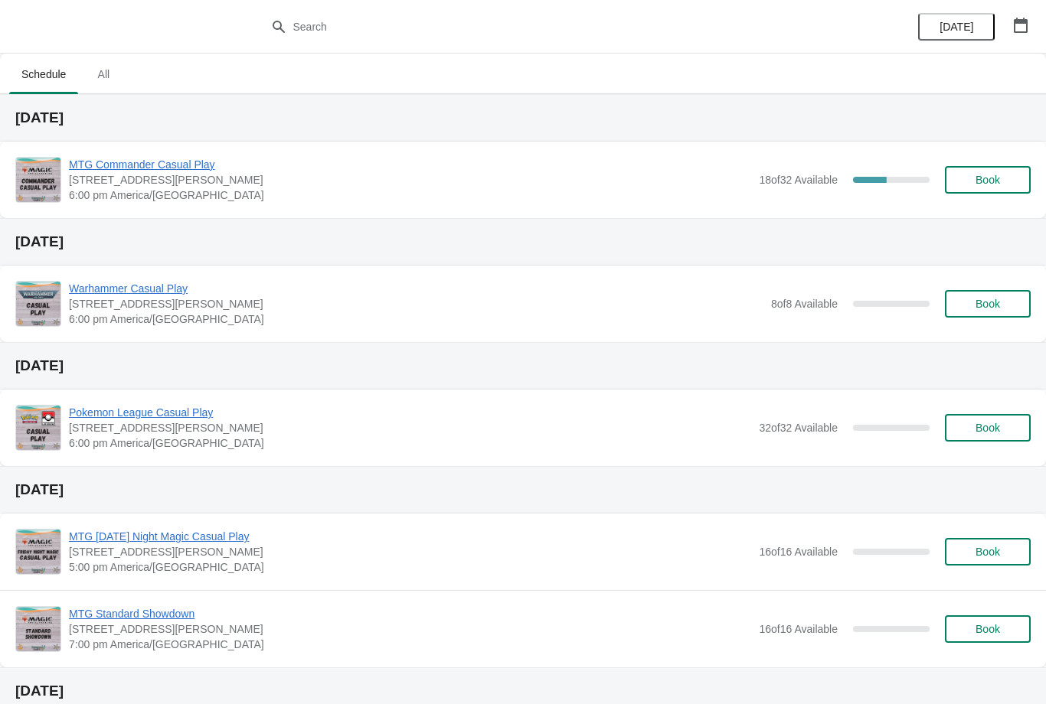
click at [994, 181] on span "Book" at bounding box center [987, 180] width 24 height 12
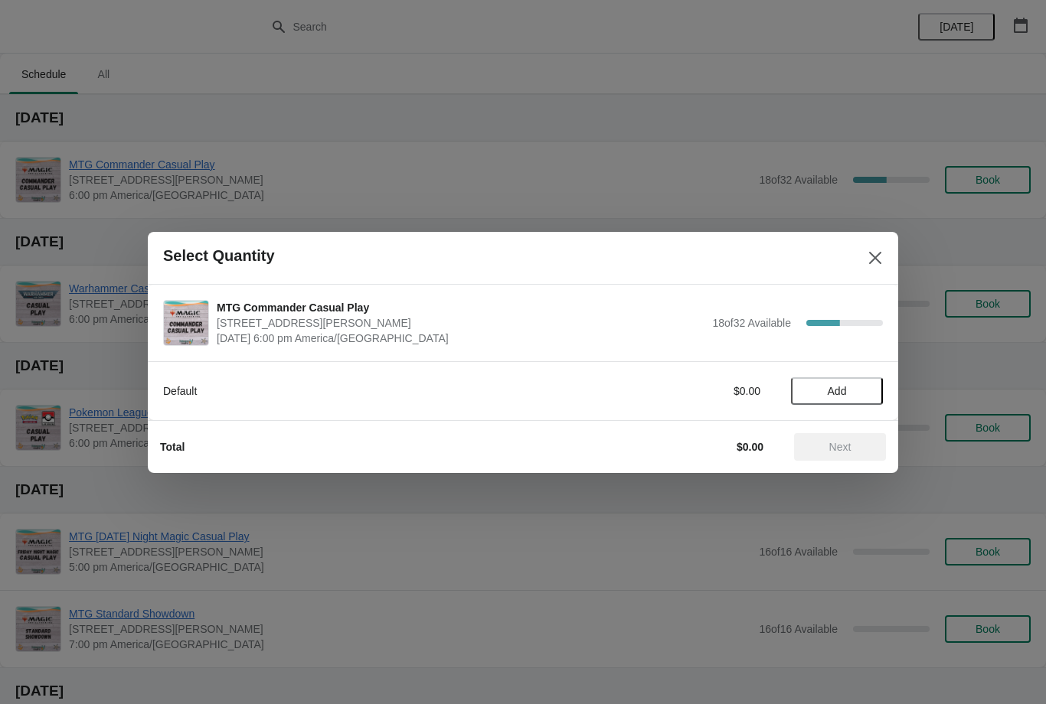
click at [847, 377] on button "Add" at bounding box center [837, 391] width 92 height 28
click at [841, 444] on span "Next" at bounding box center [840, 447] width 22 height 12
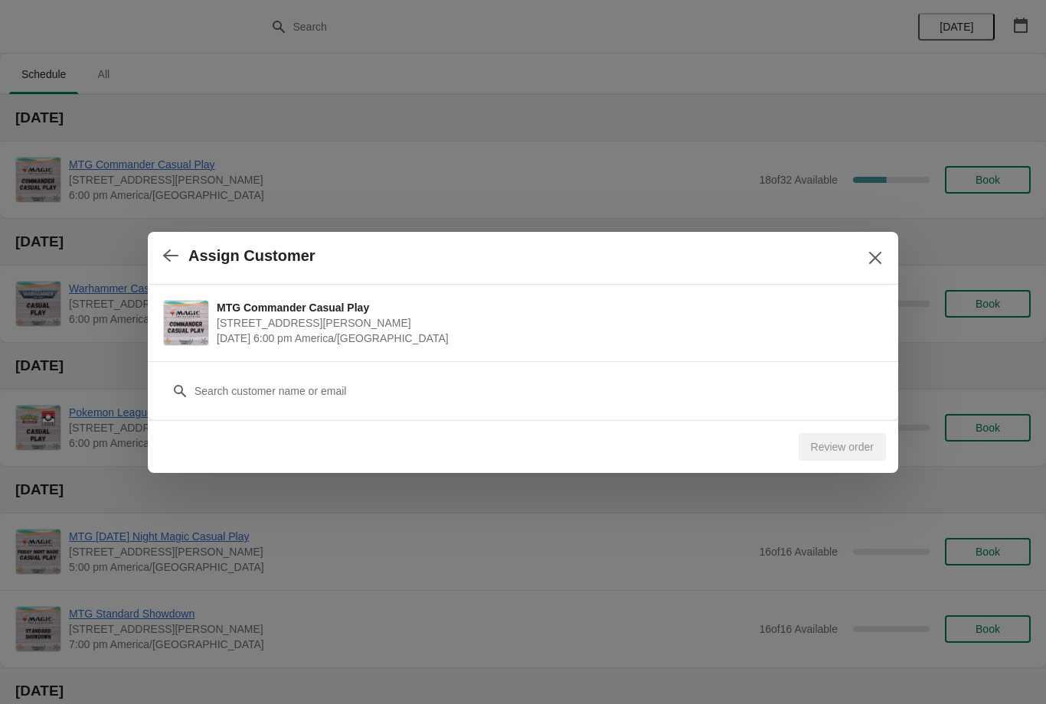
click at [600, 370] on div "Customer" at bounding box center [523, 383] width 720 height 43
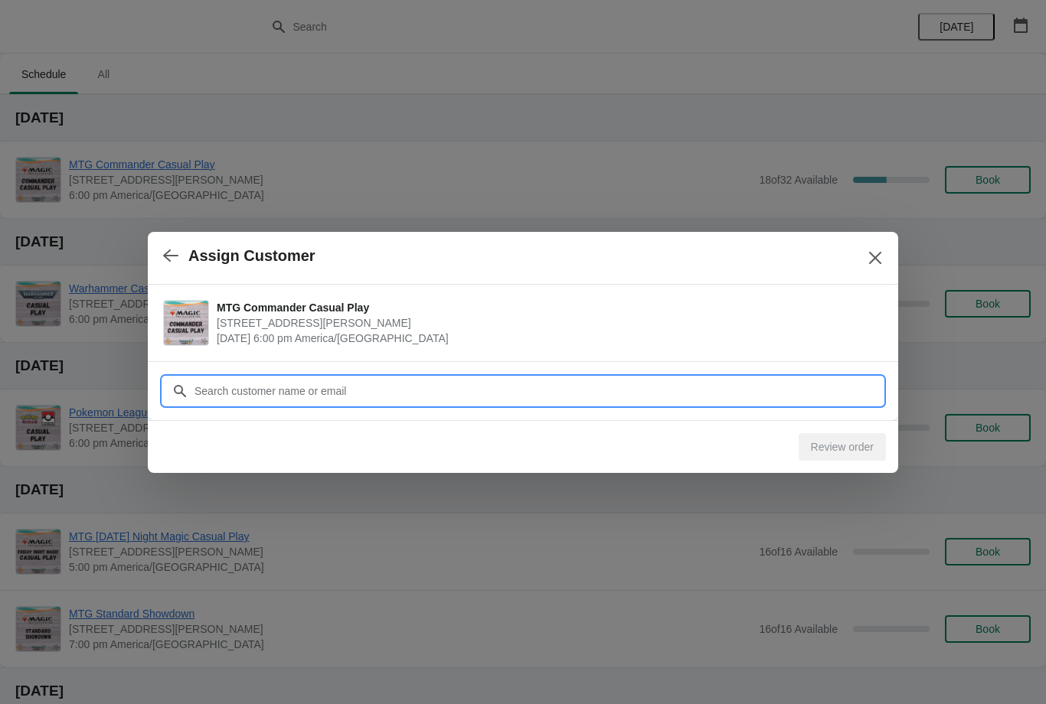
click at [593, 385] on input "Customer" at bounding box center [538, 391] width 689 height 28
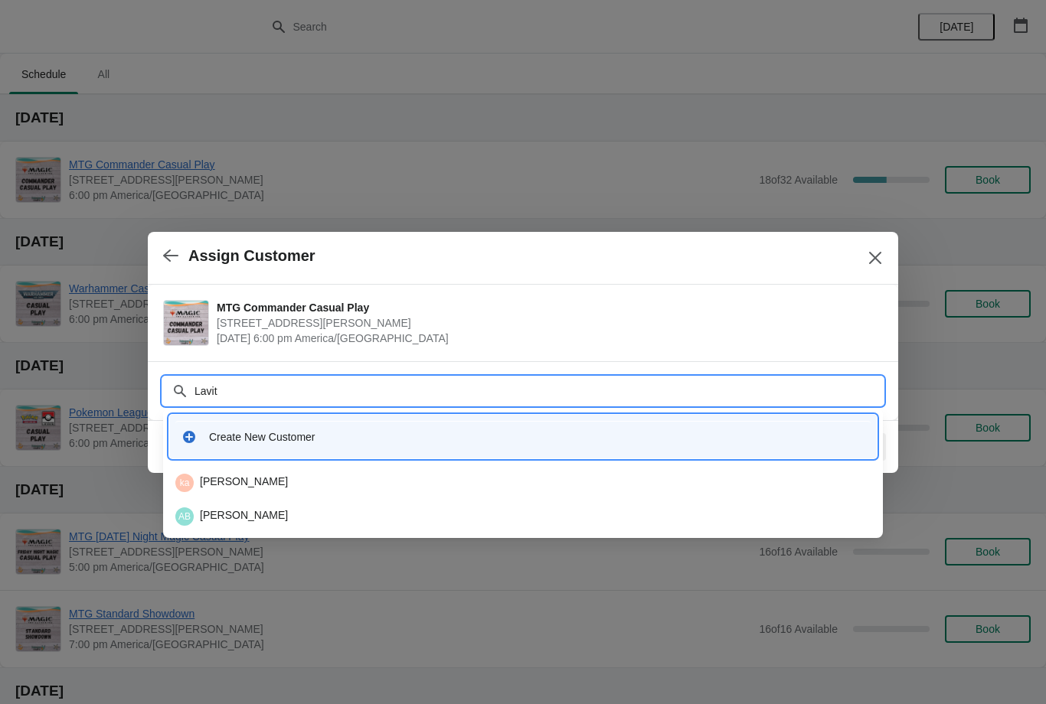
type input "Lavitz"
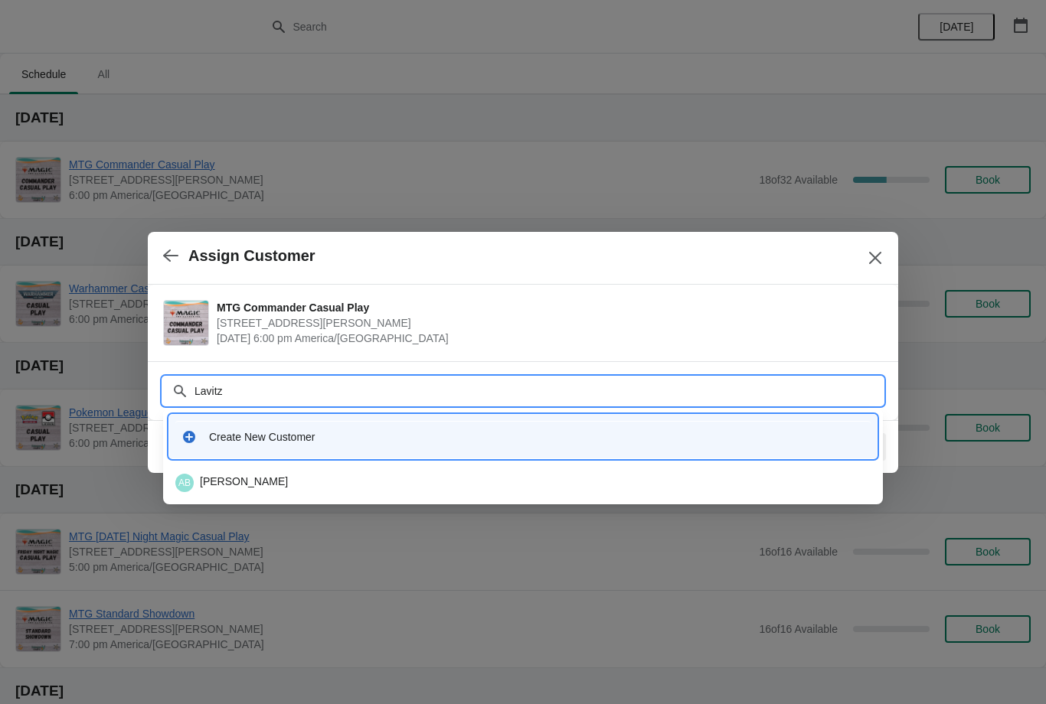
click at [299, 485] on div "AB [PERSON_NAME]" at bounding box center [522, 483] width 695 height 18
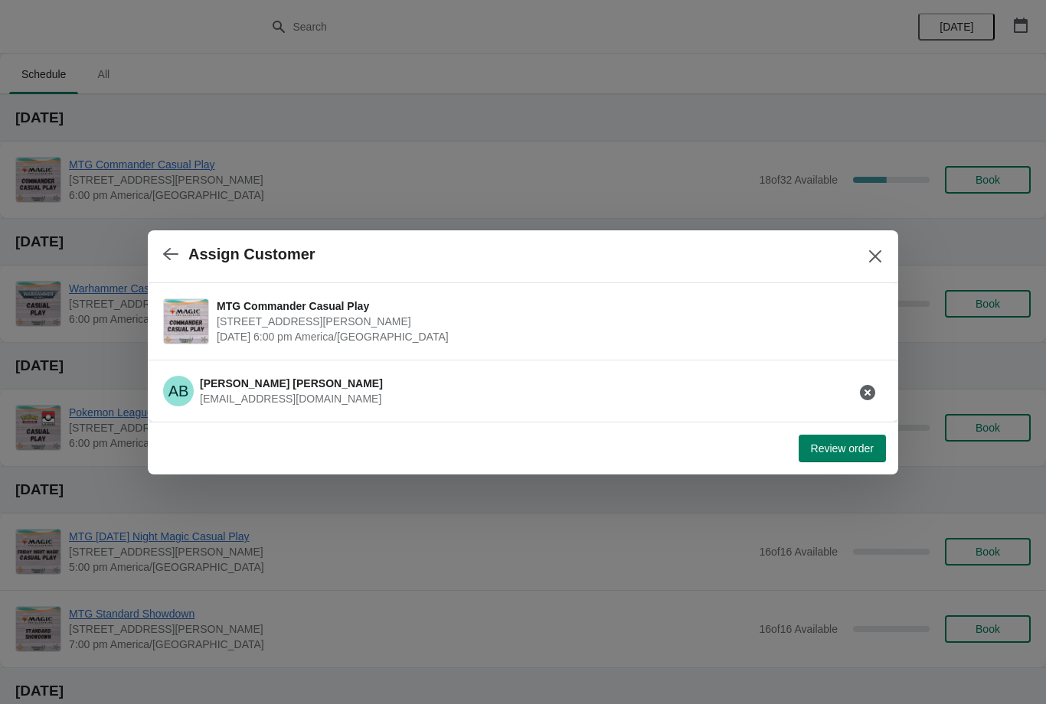
click at [828, 449] on span "Review order" at bounding box center [842, 449] width 63 height 12
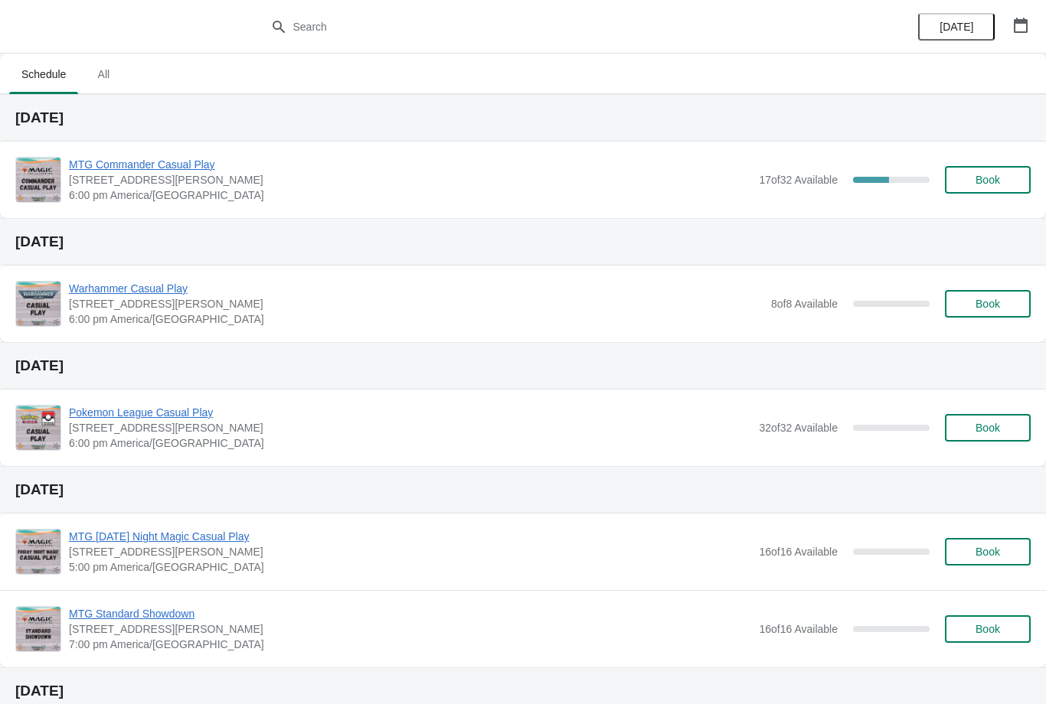
click at [995, 182] on span "Book" at bounding box center [987, 180] width 24 height 12
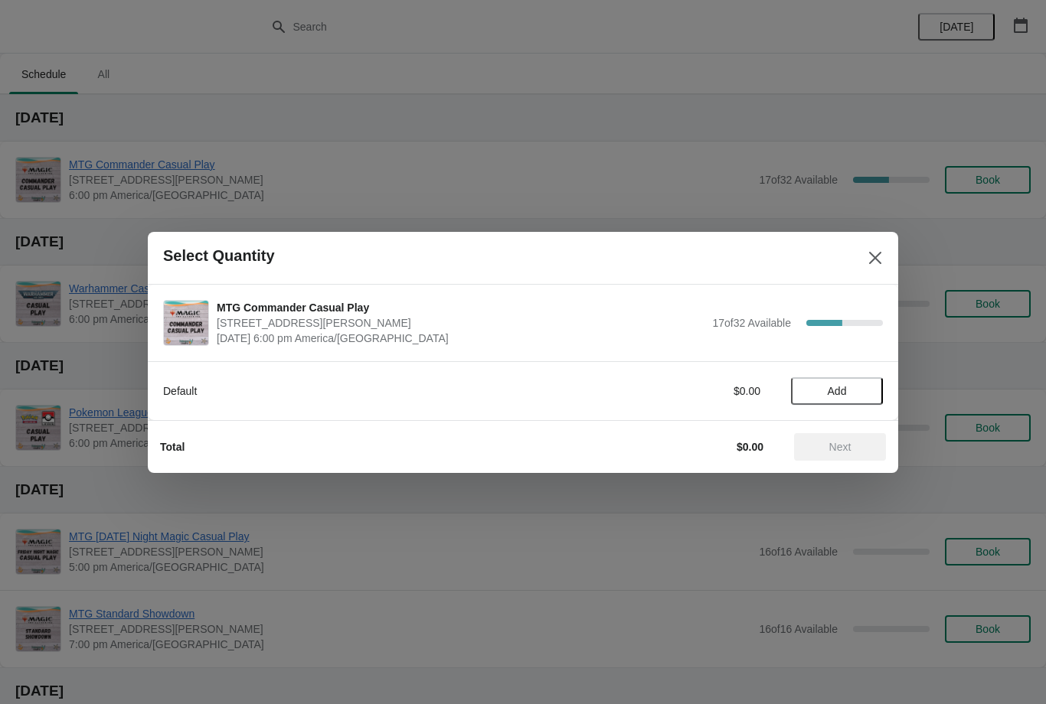
click at [851, 400] on button "Add" at bounding box center [837, 391] width 92 height 28
click at [850, 435] on button "Next" at bounding box center [840, 447] width 92 height 28
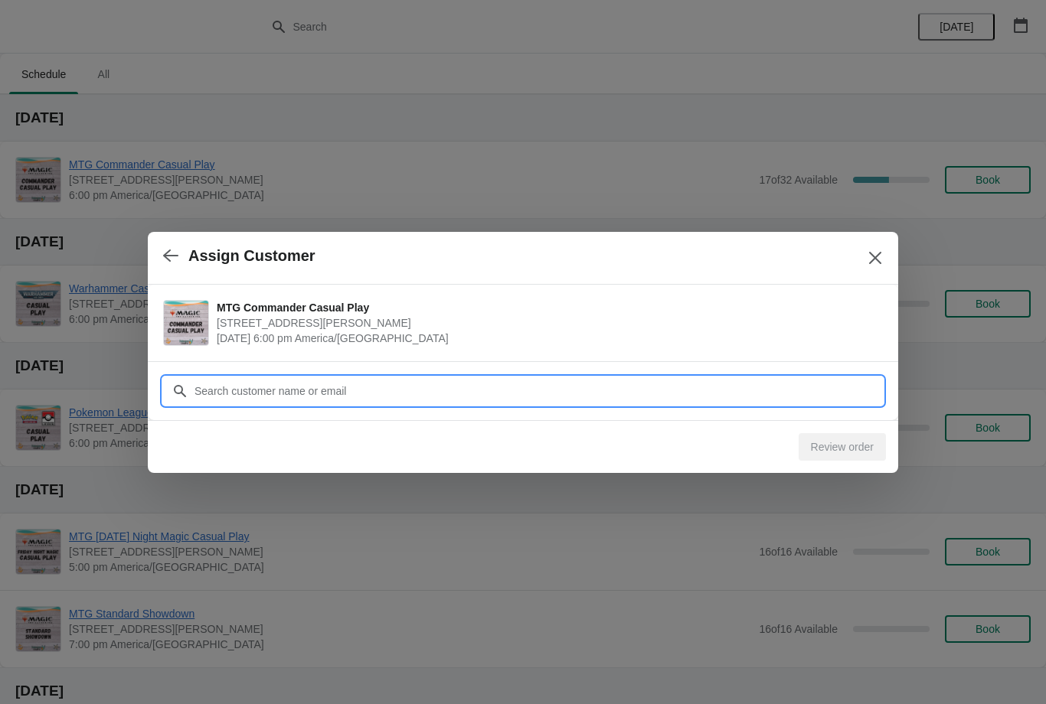
click at [470, 396] on input "Customer" at bounding box center [538, 391] width 689 height 28
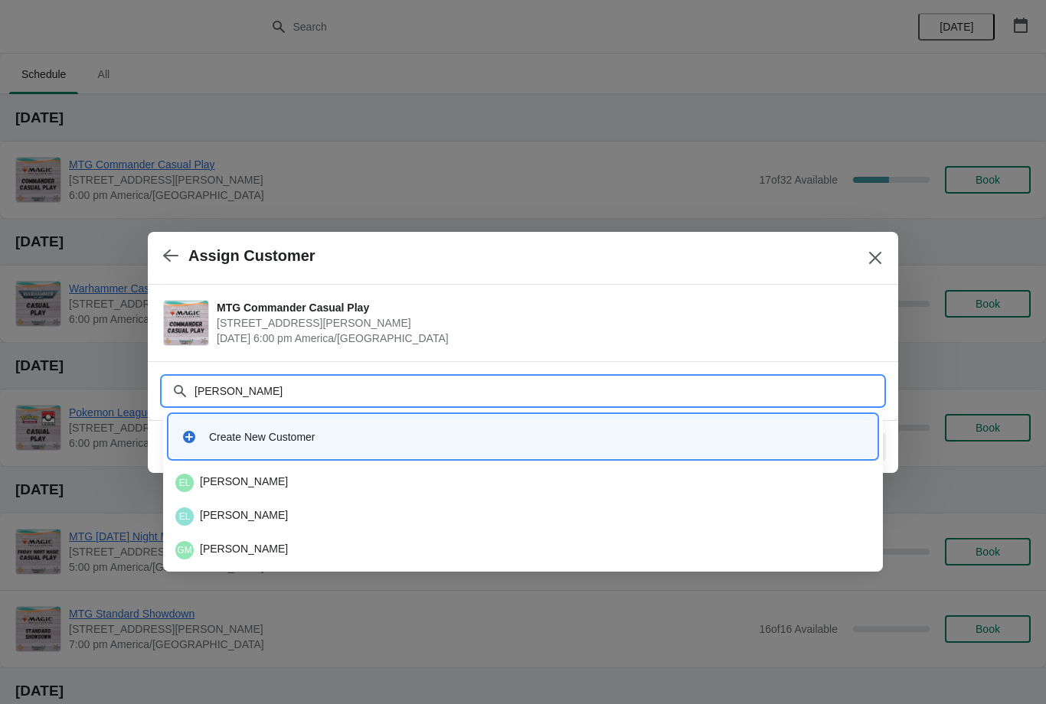
type input "[PERSON_NAME]"
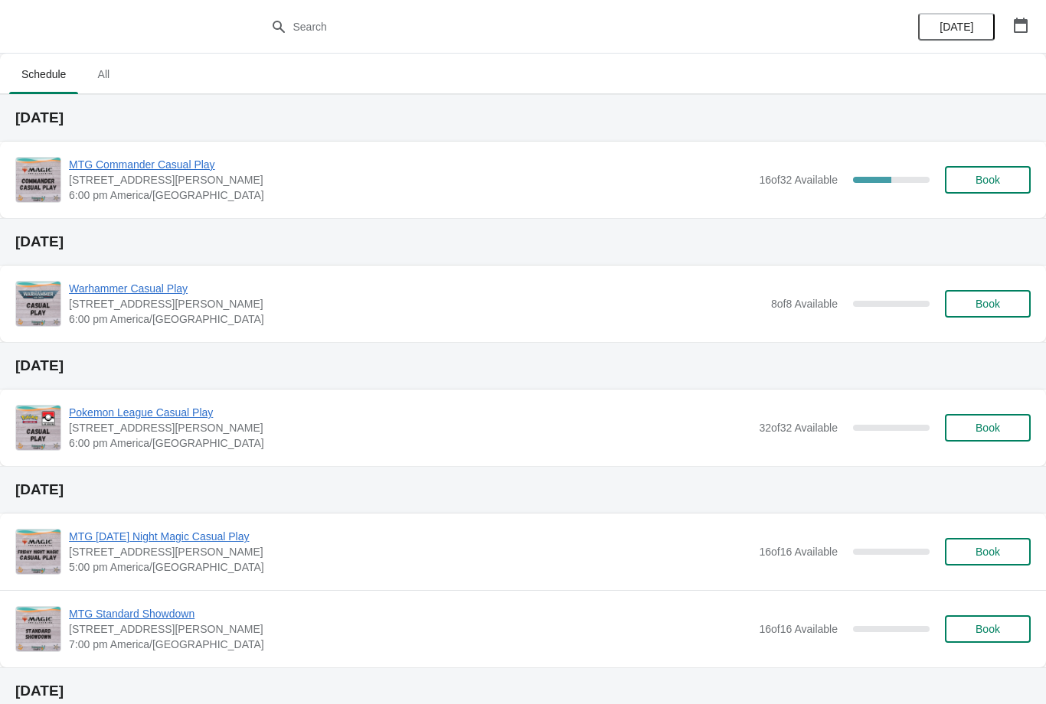
click at [976, 180] on span "Book" at bounding box center [987, 180] width 24 height 12
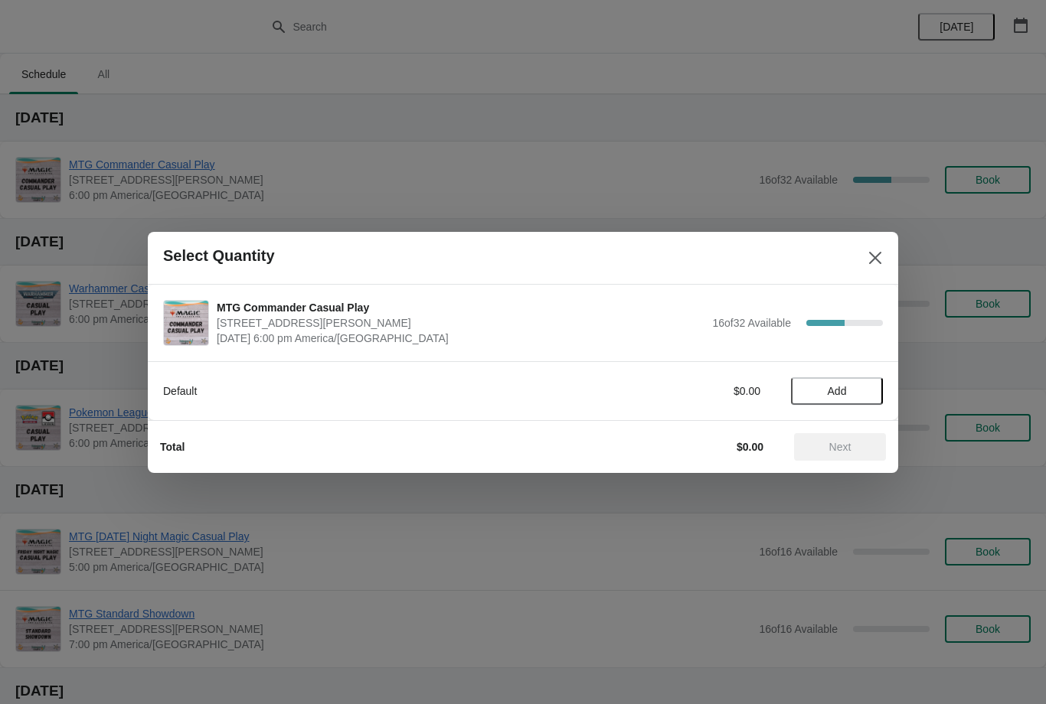
click at [836, 394] on span "Add" at bounding box center [837, 391] width 19 height 12
click at [848, 446] on span "Next" at bounding box center [840, 447] width 22 height 12
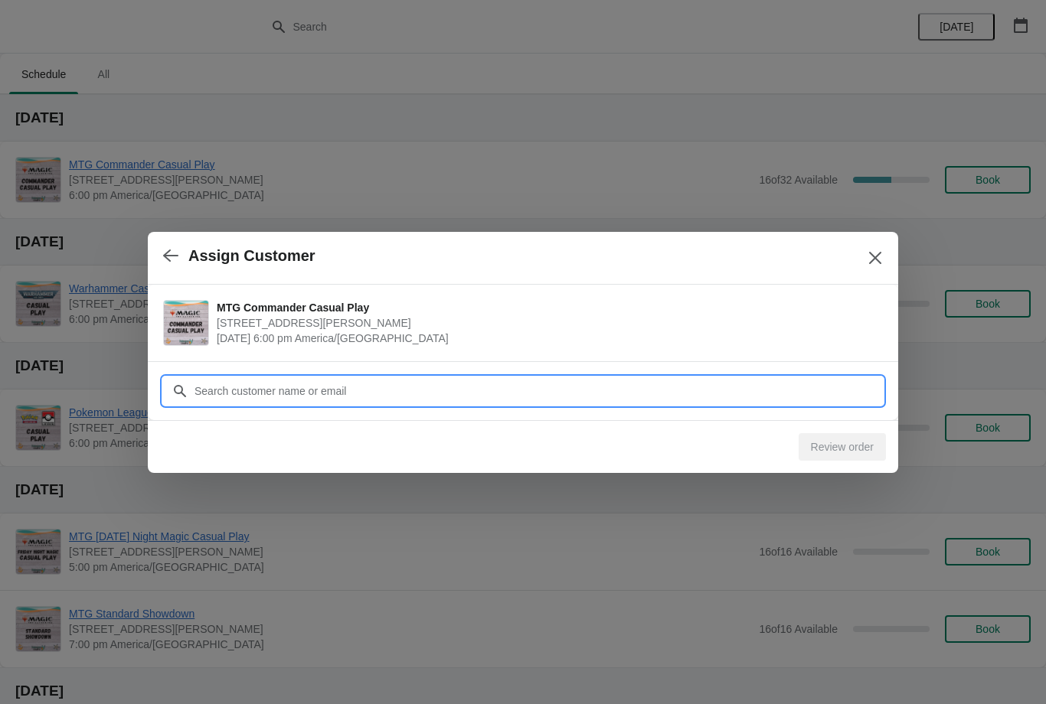
click at [736, 380] on input "Customer" at bounding box center [538, 391] width 689 height 28
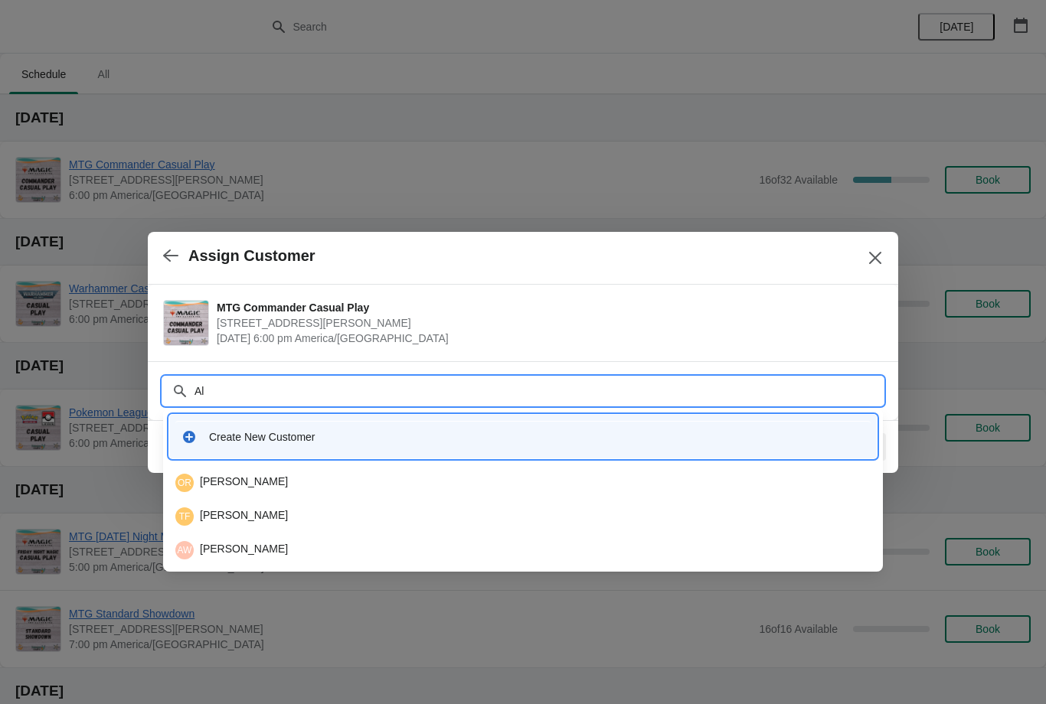
type input "Ala"
click at [297, 482] on div "AW Alan Welsh" at bounding box center [522, 483] width 695 height 18
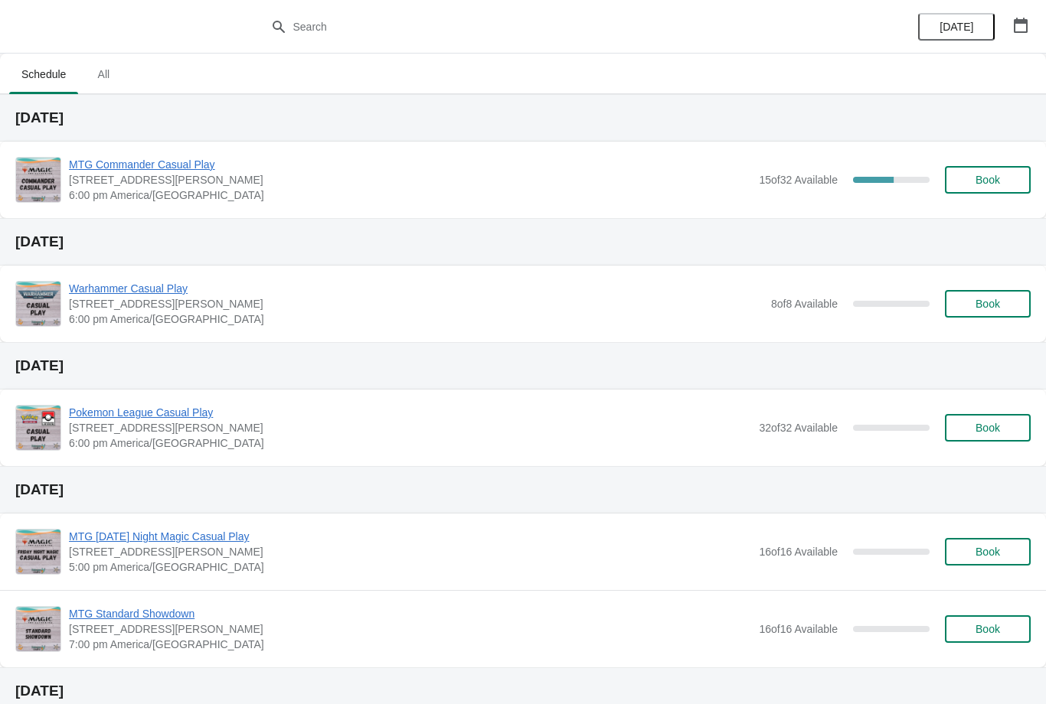
click at [978, 172] on button "Book" at bounding box center [988, 180] width 86 height 28
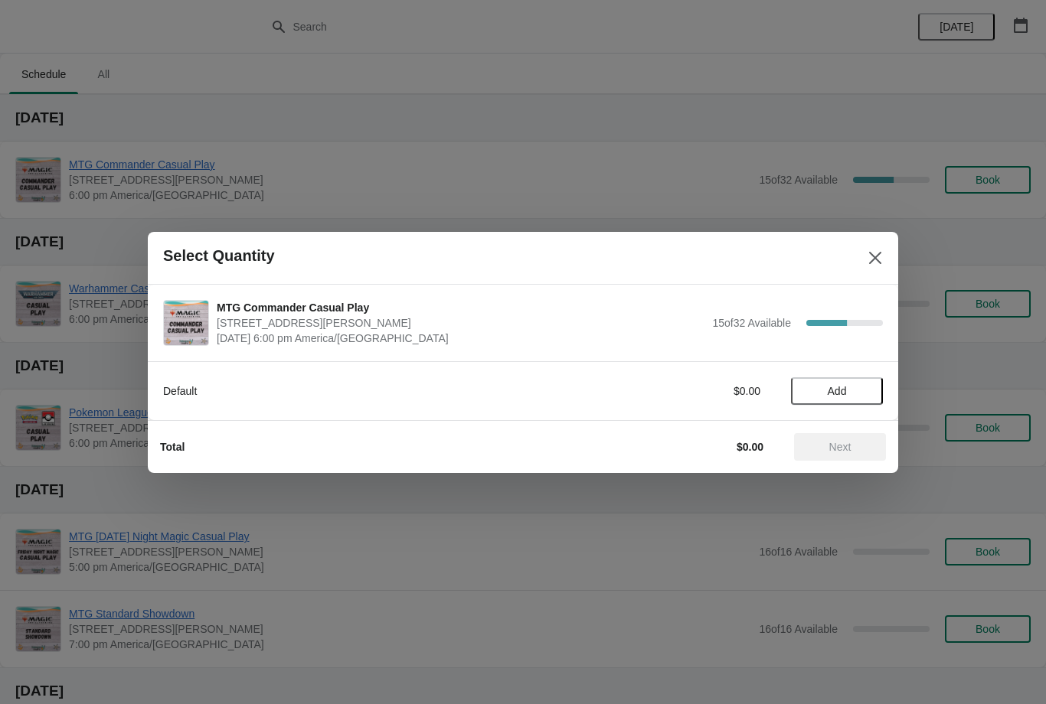
click at [831, 385] on span "Add" at bounding box center [837, 391] width 19 height 12
click at [848, 450] on span "Next" at bounding box center [840, 447] width 22 height 12
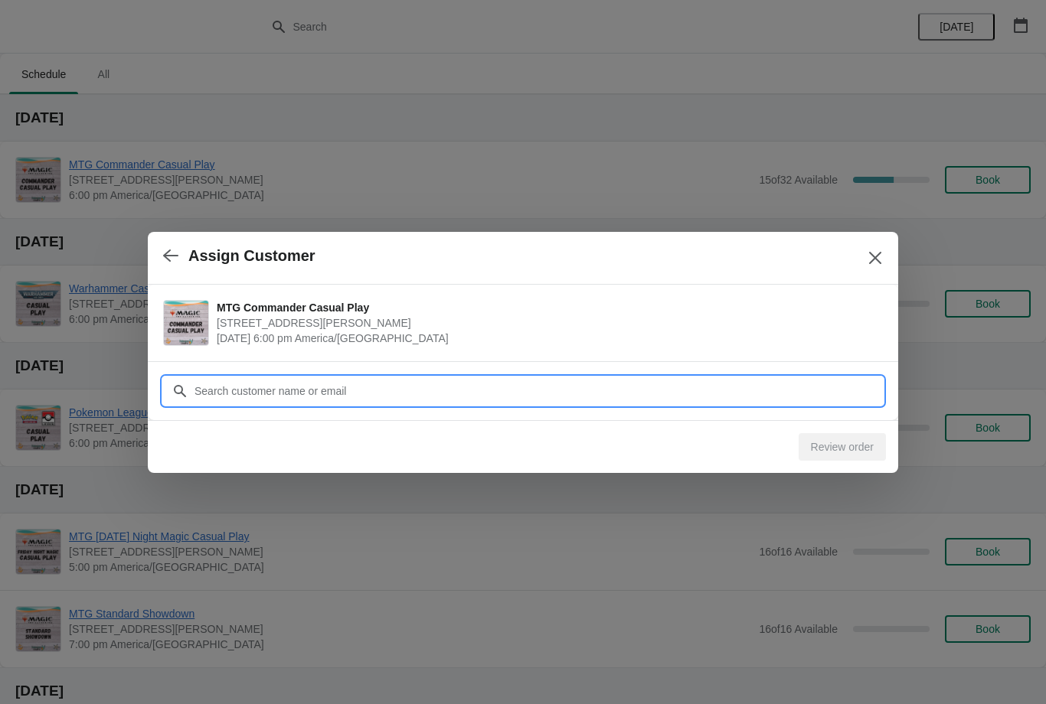
click at [731, 394] on input "Customer" at bounding box center [538, 391] width 689 height 28
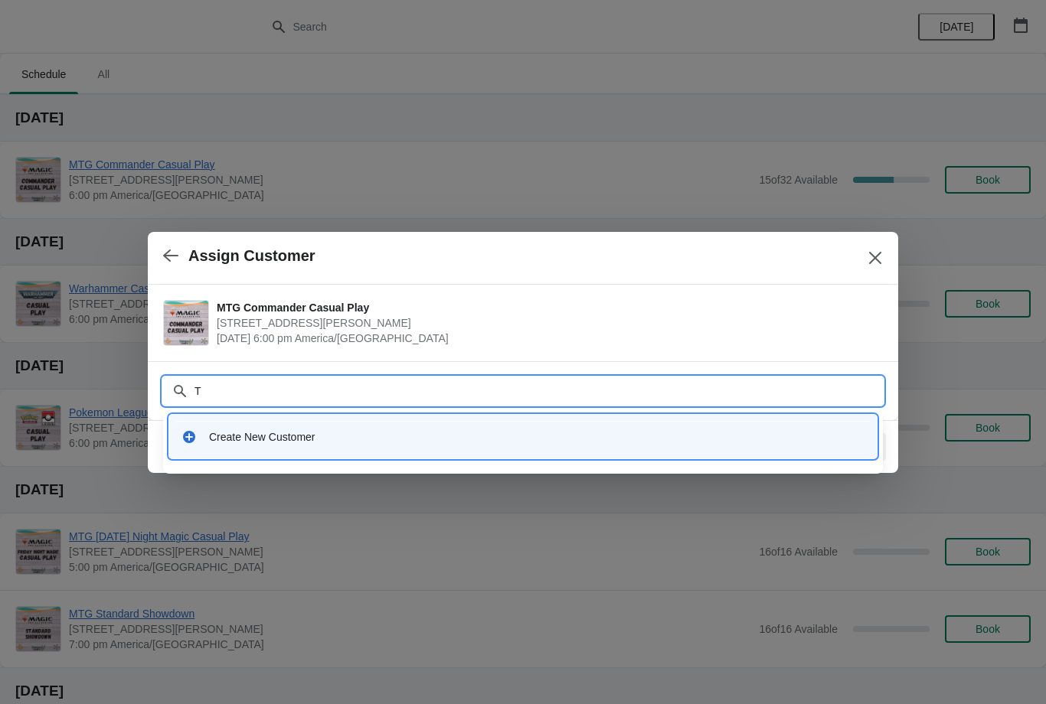
type input "[PERSON_NAME]"
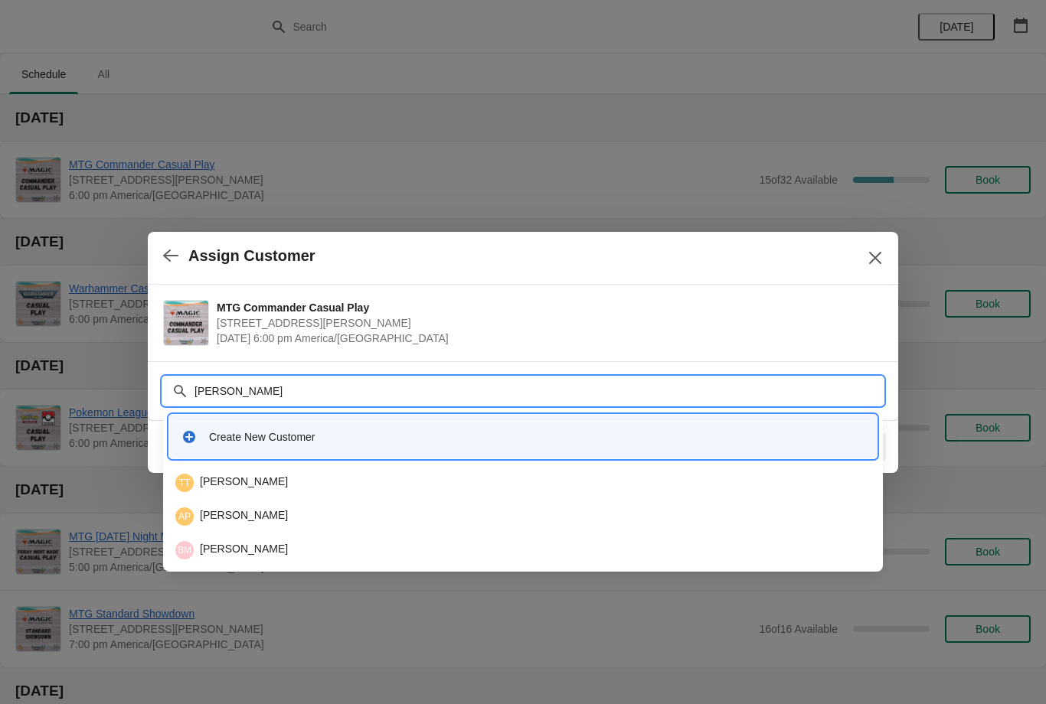
click at [275, 481] on div "TT [PERSON_NAME]" at bounding box center [522, 483] width 695 height 18
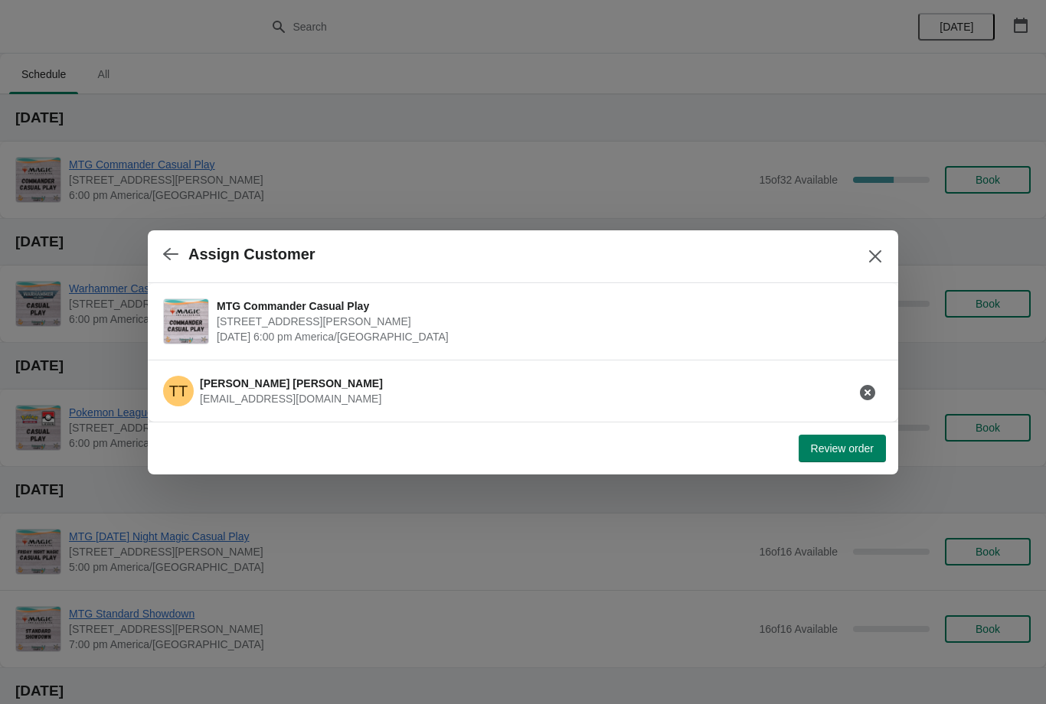
click at [841, 448] on span "Review order" at bounding box center [842, 449] width 63 height 12
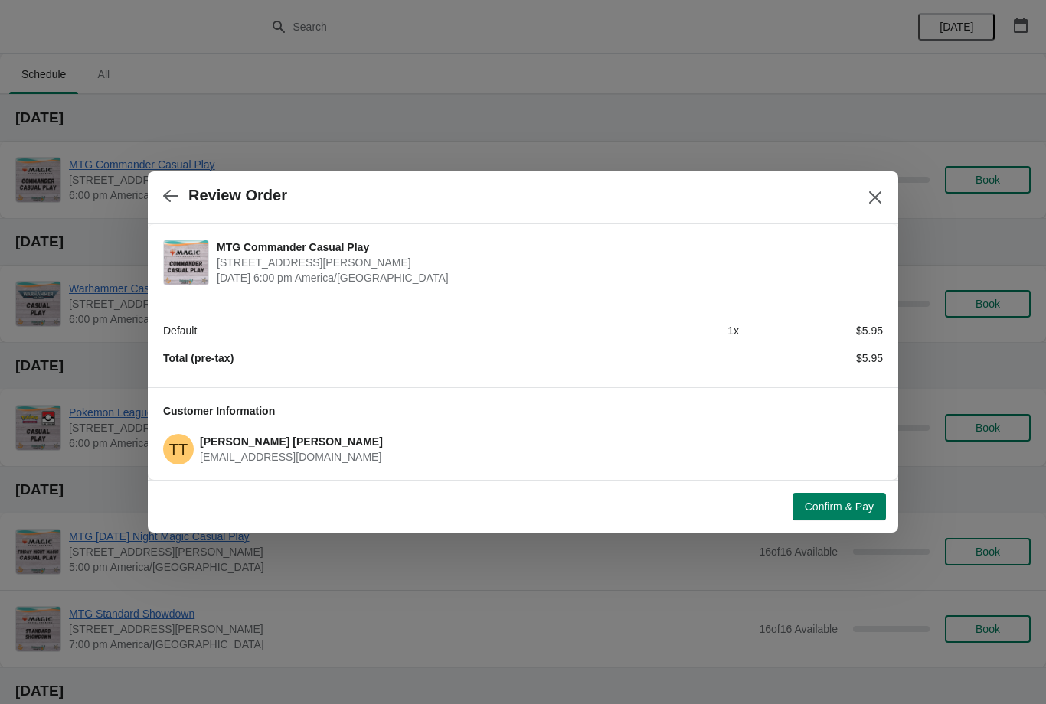
click at [841, 510] on span "Confirm & Pay" at bounding box center [839, 507] width 69 height 12
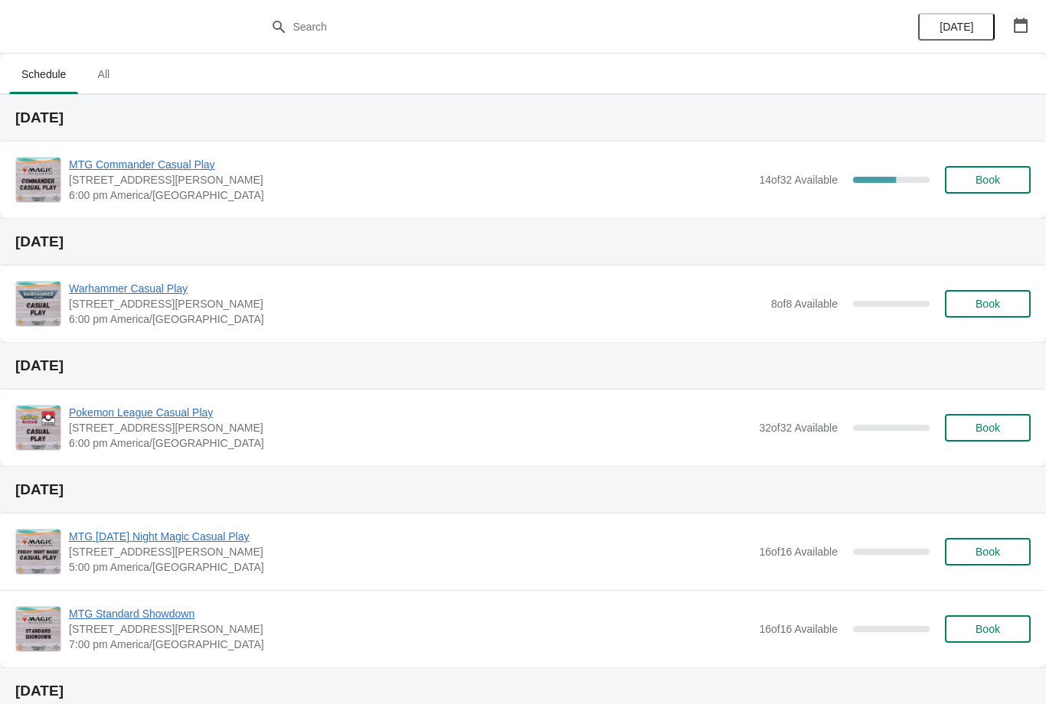
click at [978, 174] on span "Book" at bounding box center [987, 180] width 24 height 12
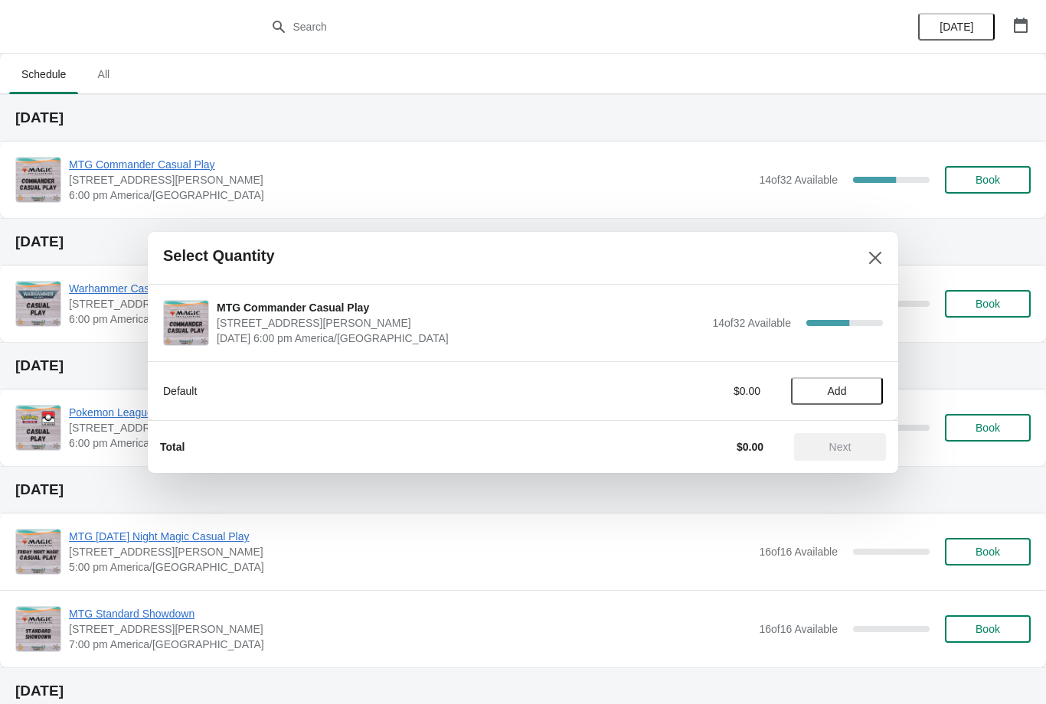
click at [825, 382] on button "Add" at bounding box center [837, 391] width 92 height 28
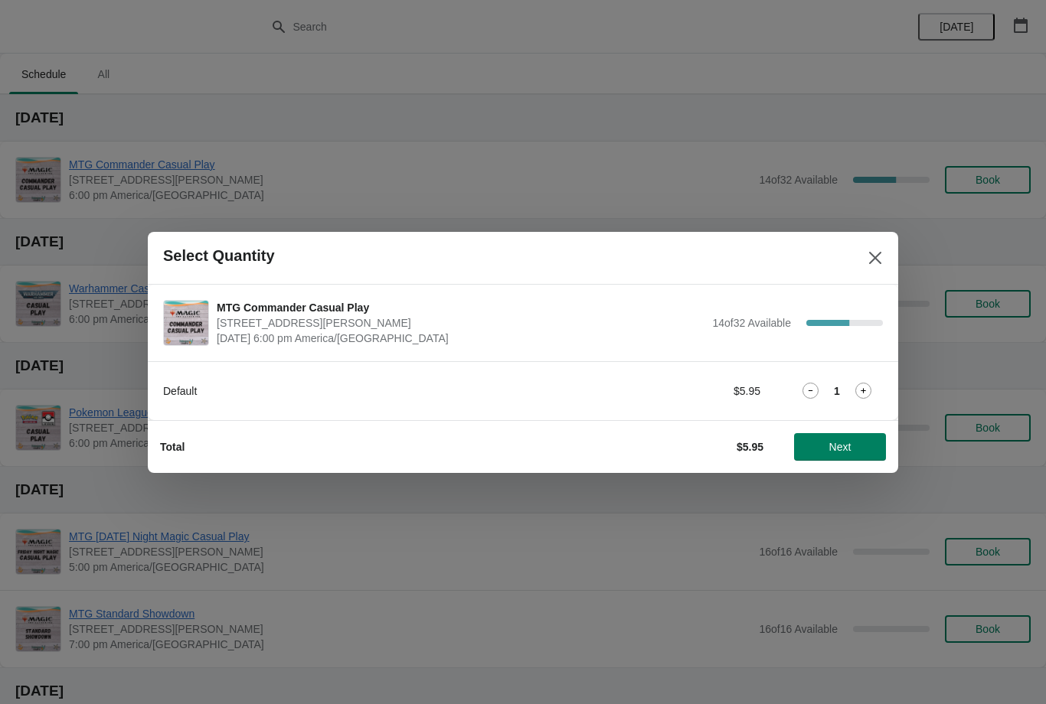
click at [844, 443] on span "Next" at bounding box center [840, 447] width 22 height 12
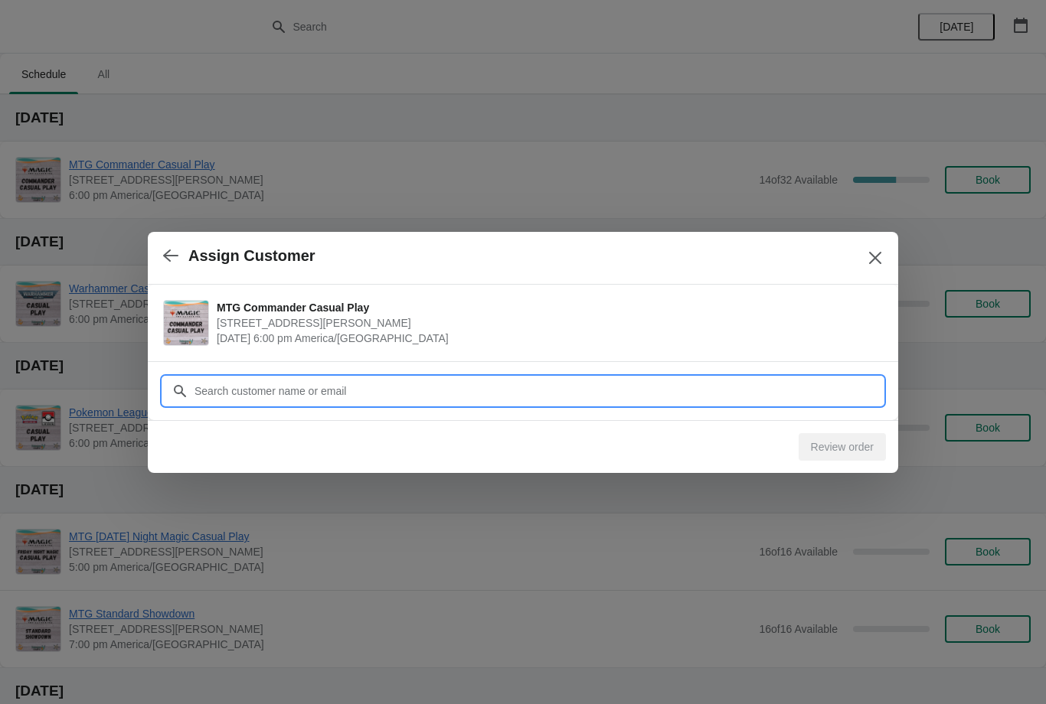
click at [659, 384] on input "Customer" at bounding box center [538, 391] width 689 height 28
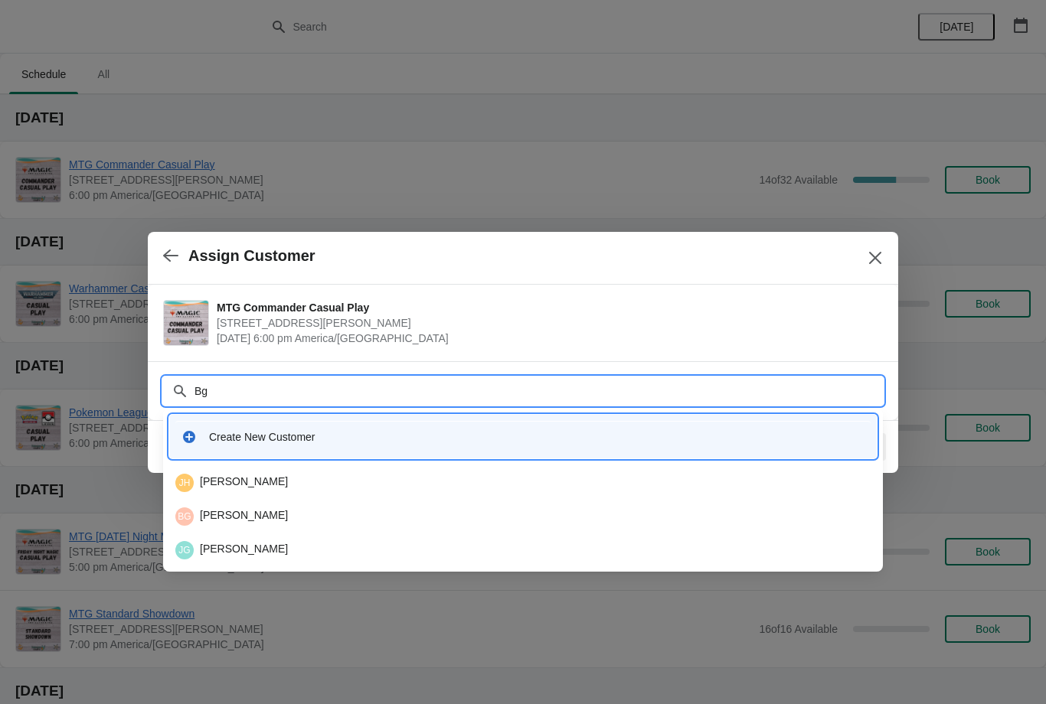
type input "B"
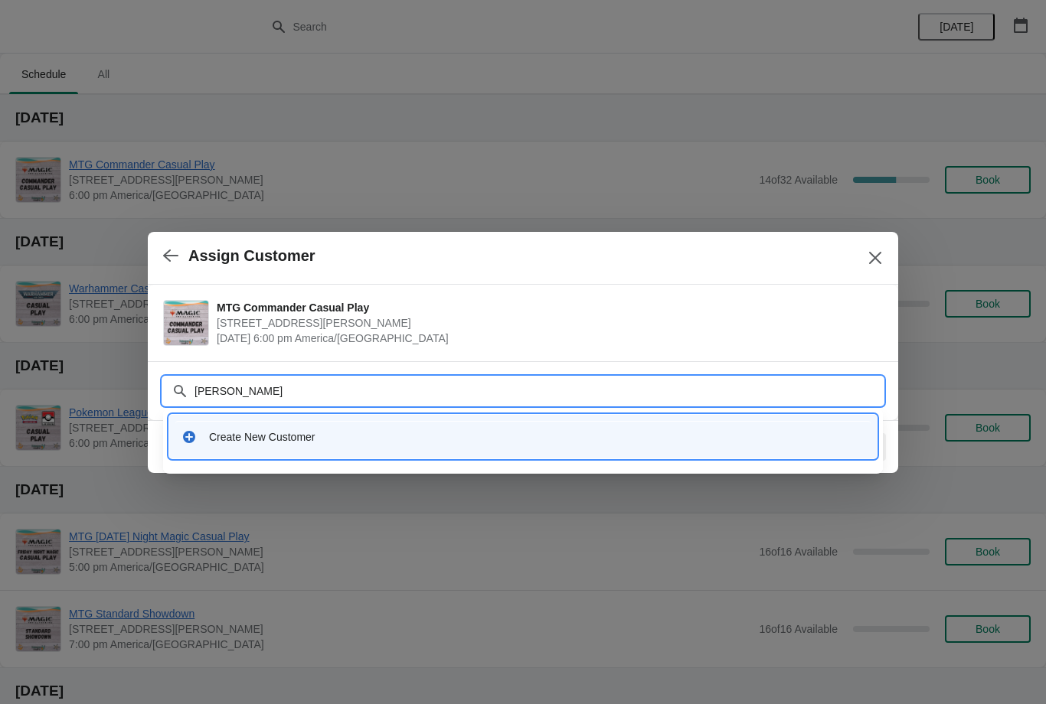
type input "[PERSON_NAME]"
click at [854, 250] on div "Assign Customer" at bounding box center [523, 258] width 750 height 53
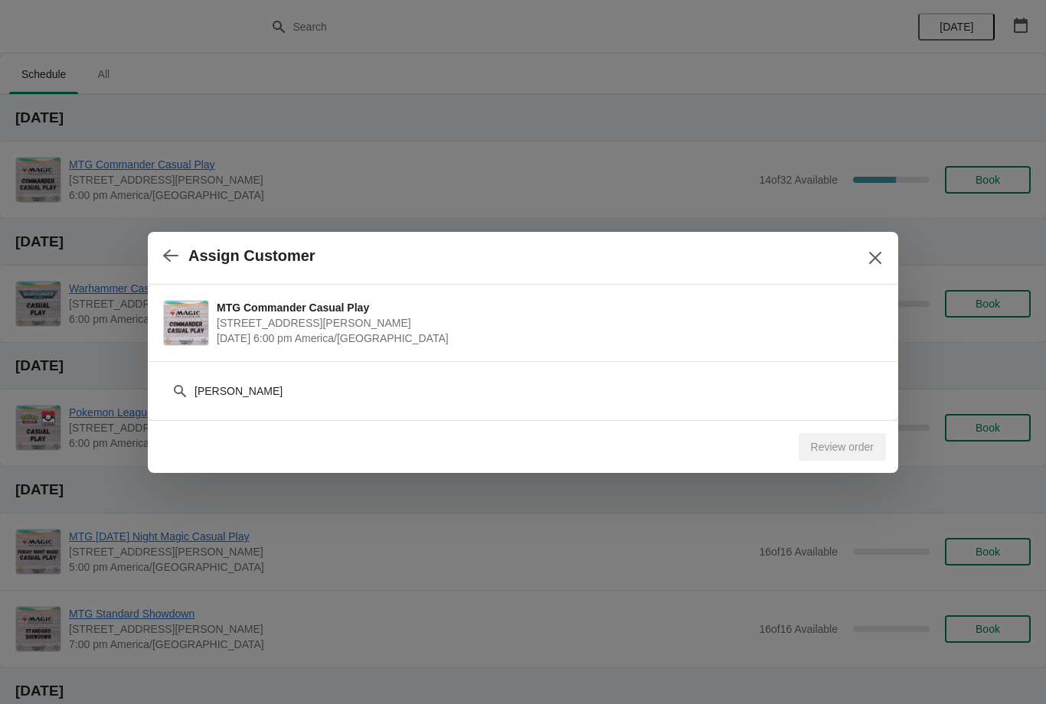
click at [872, 256] on icon "Close" at bounding box center [874, 257] width 15 height 15
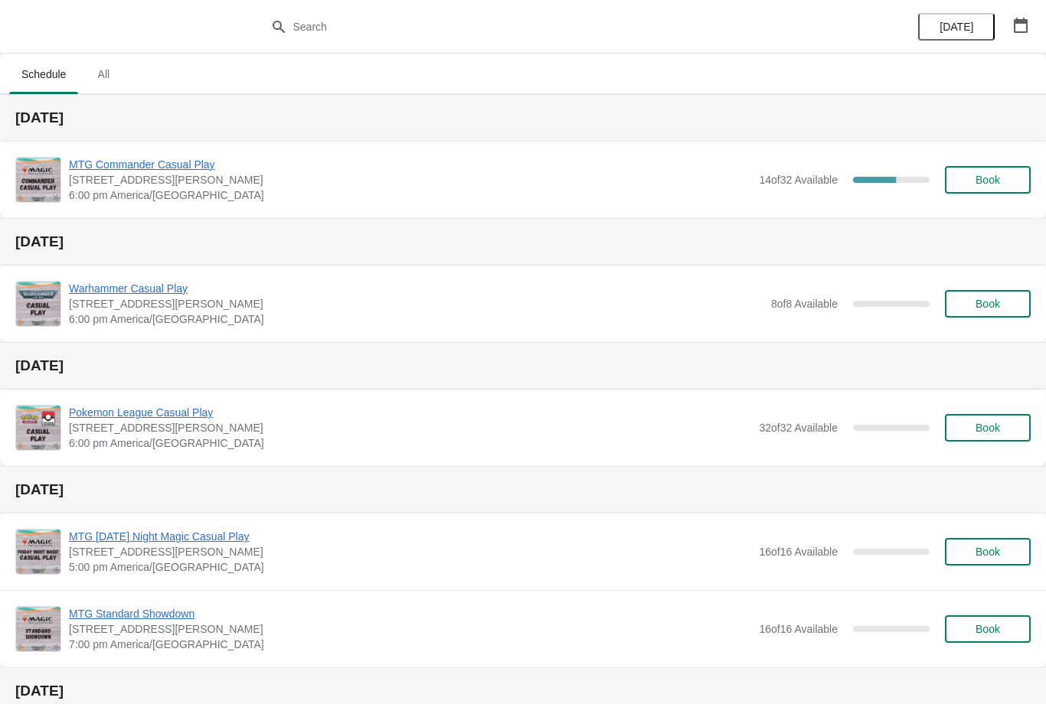
click at [994, 176] on span "Book" at bounding box center [987, 180] width 24 height 12
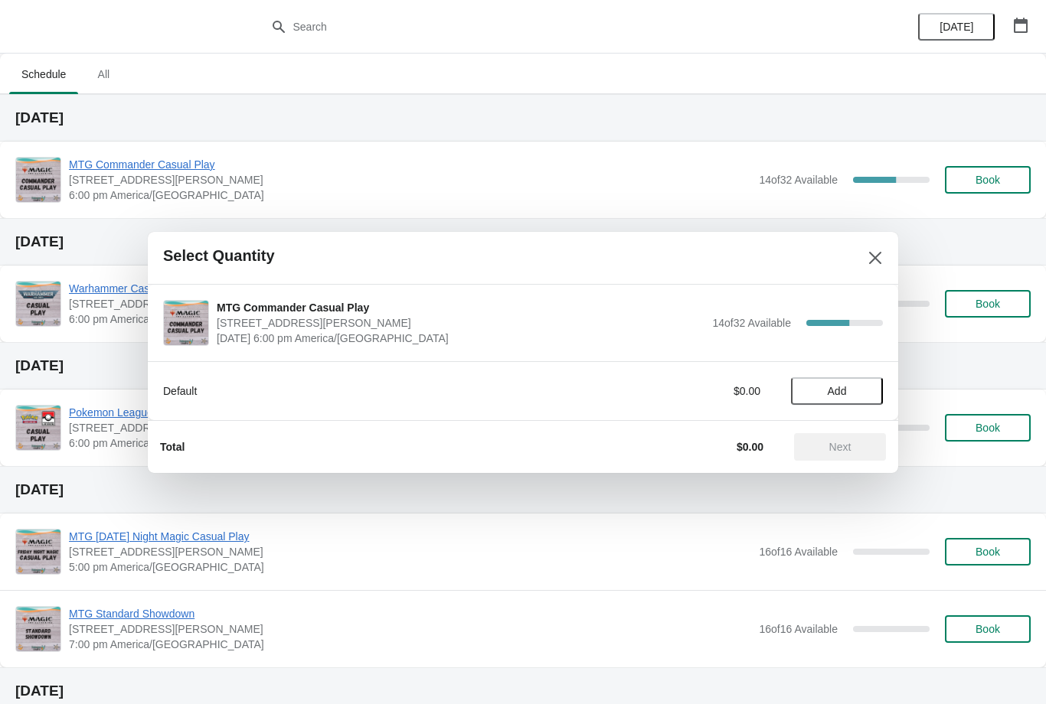
click at [848, 389] on span "Add" at bounding box center [837, 391] width 64 height 12
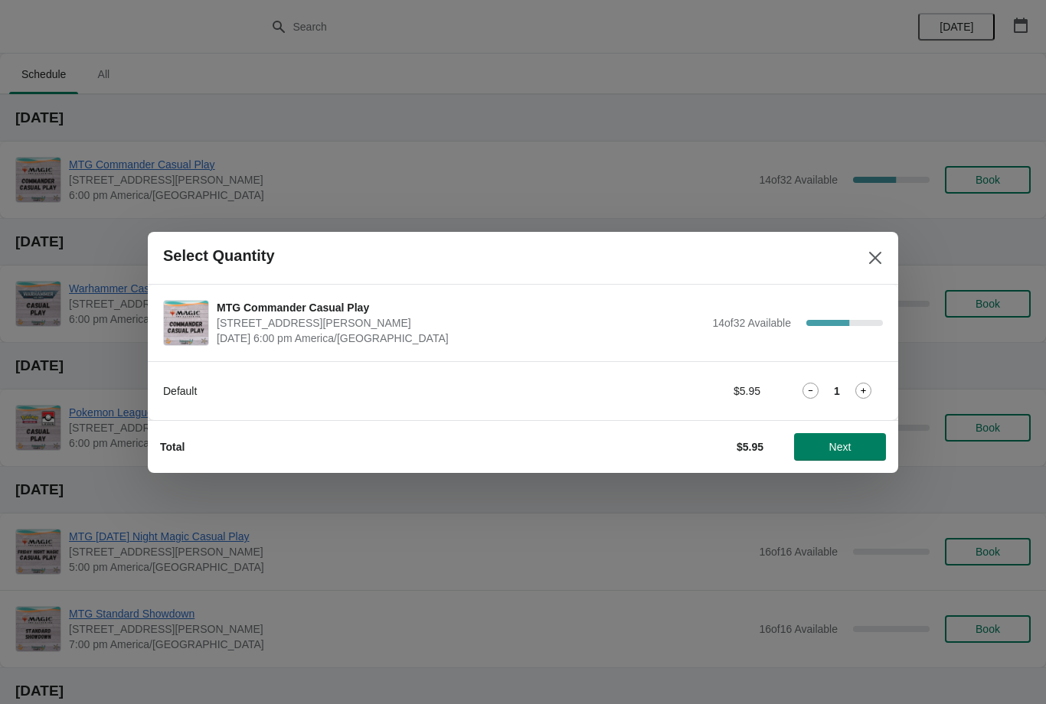
click at [845, 446] on span "Next" at bounding box center [840, 447] width 22 height 12
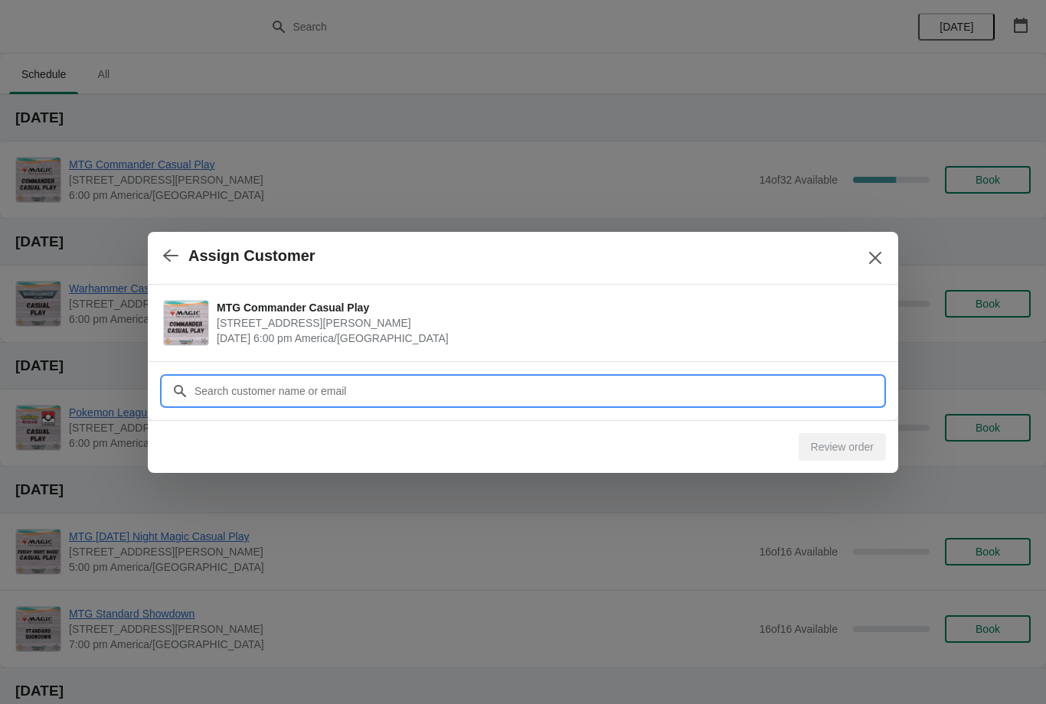
click at [650, 388] on input "Customer" at bounding box center [538, 391] width 689 height 28
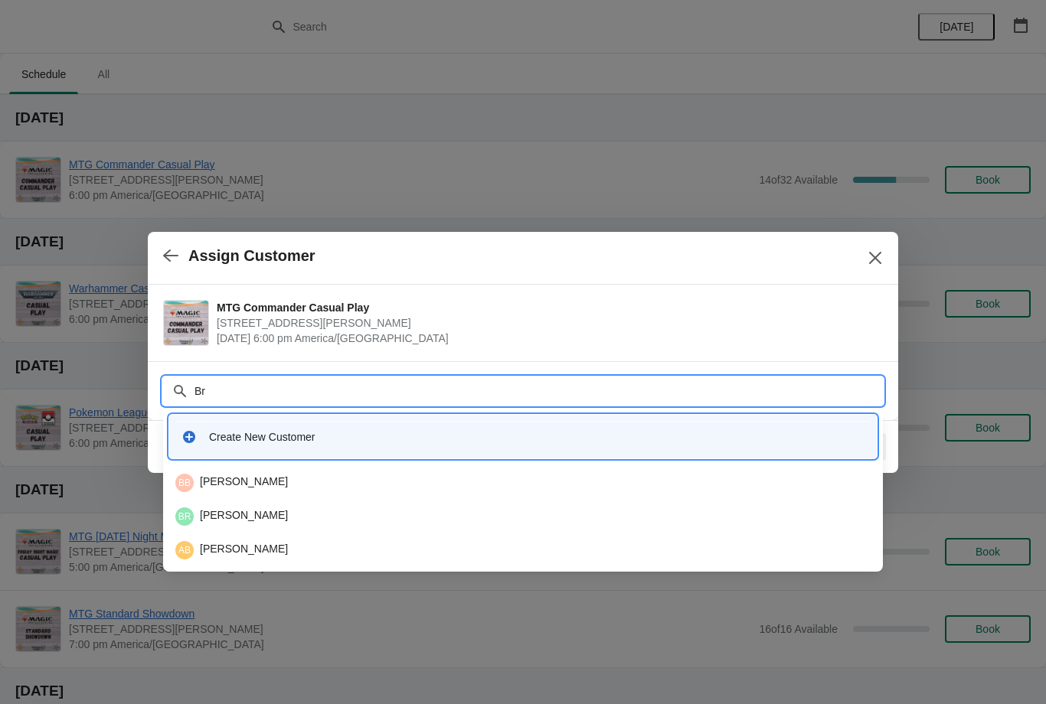
type input "B"
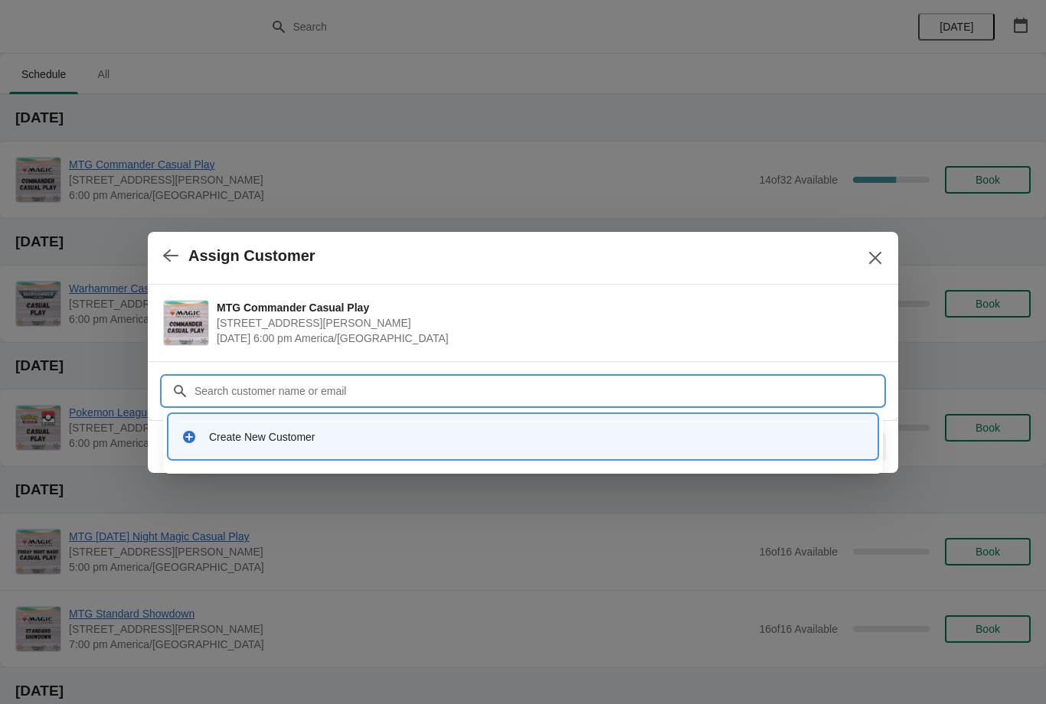
type input "G"
type input "Bgbuol"
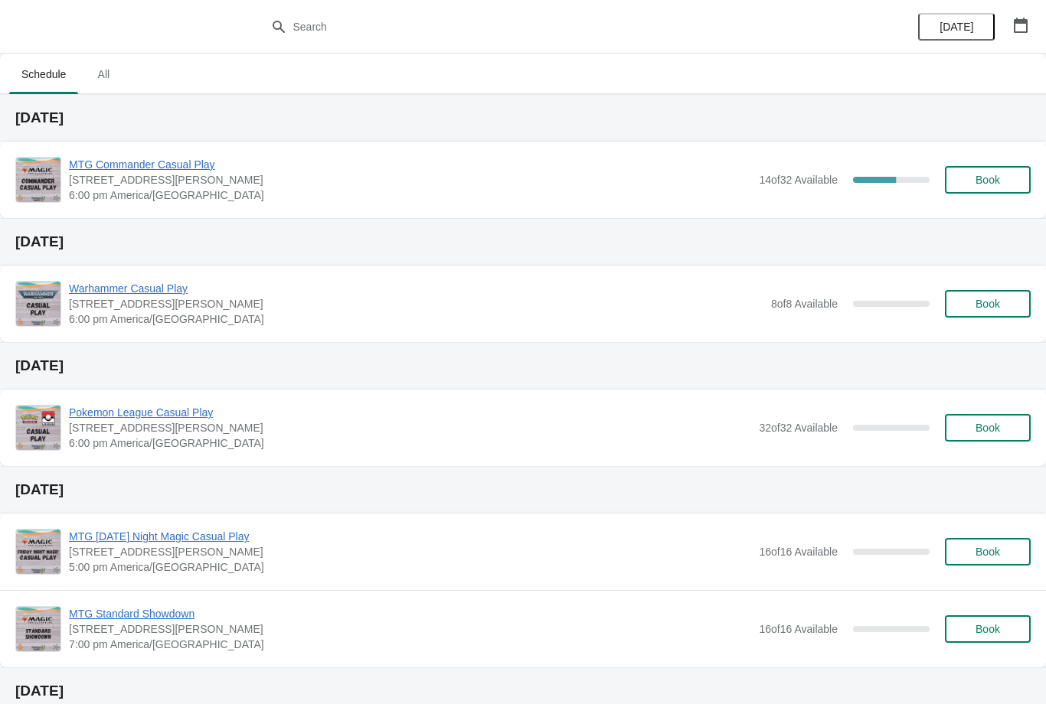
click at [975, 177] on span "Book" at bounding box center [987, 180] width 24 height 12
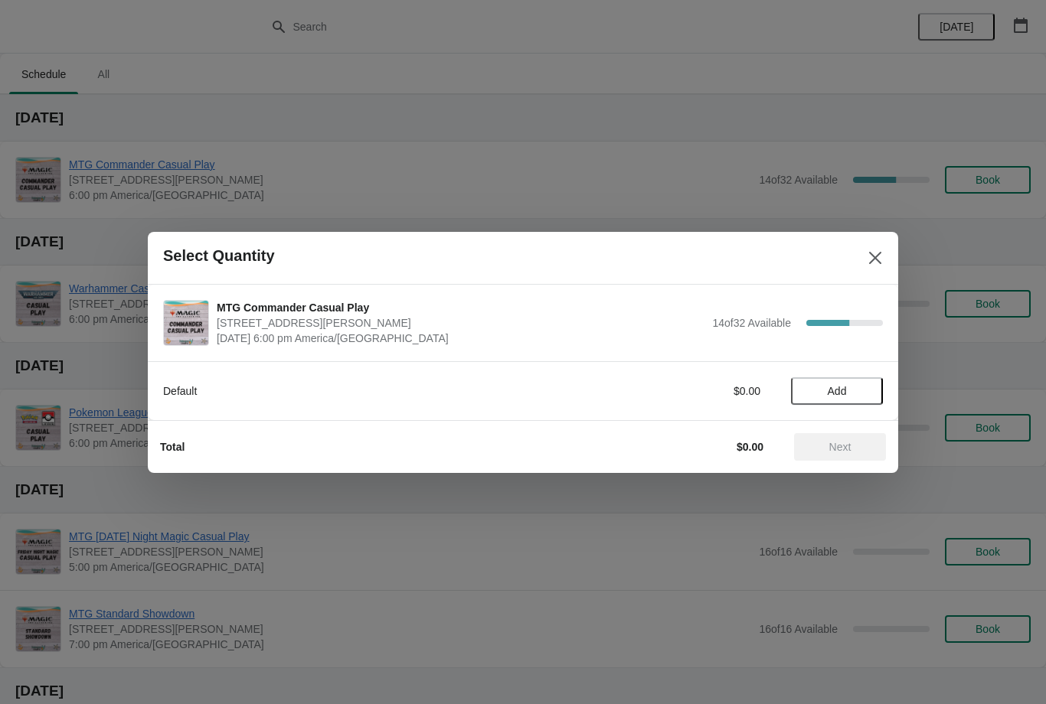
click at [838, 387] on span "Add" at bounding box center [837, 391] width 19 height 12
click at [844, 450] on span "Next" at bounding box center [840, 447] width 22 height 12
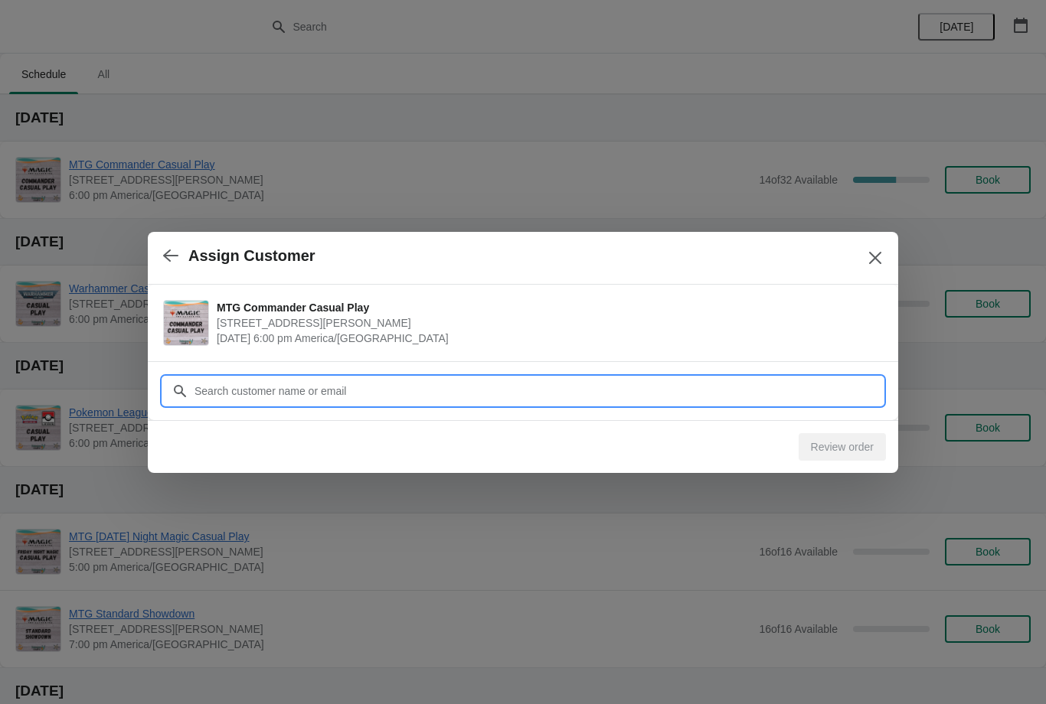
click at [728, 396] on input "Customer" at bounding box center [538, 391] width 689 height 28
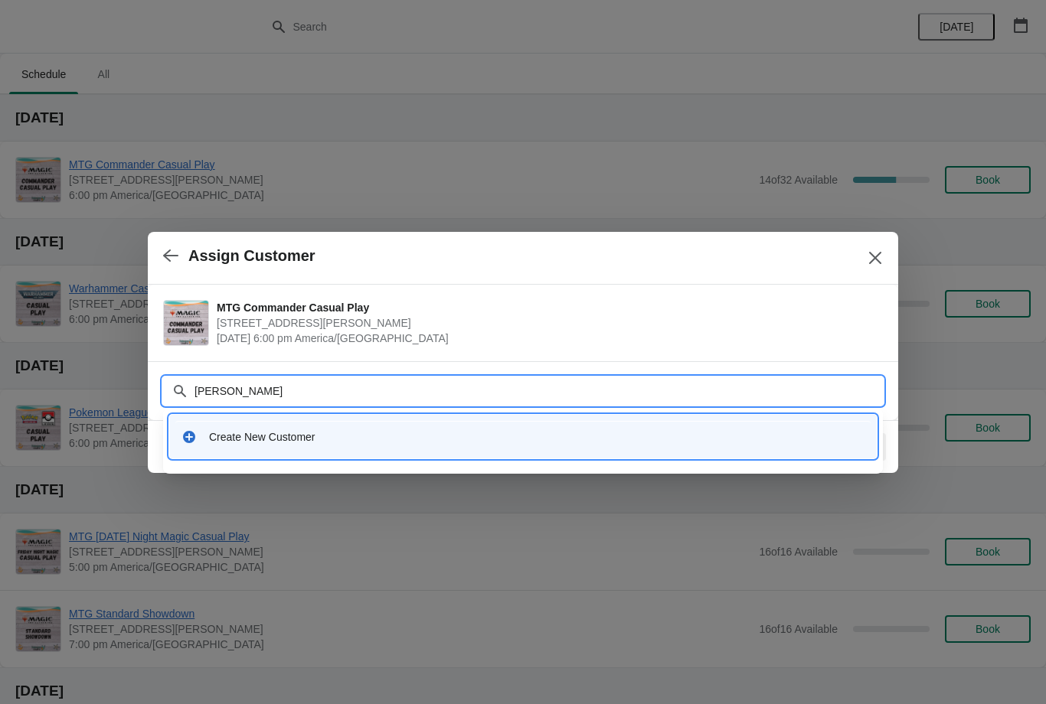
type input "[PERSON_NAME]"
